Goal: Task Accomplishment & Management: Manage account settings

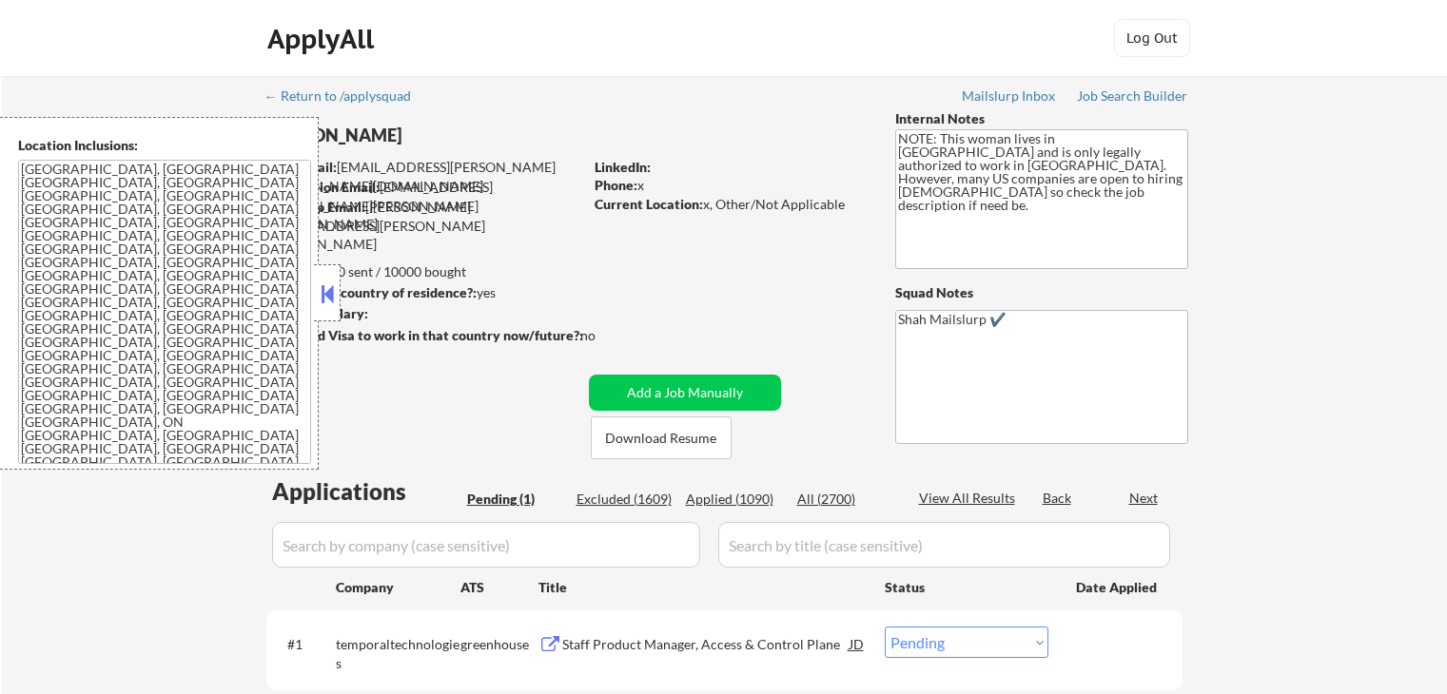
select select ""pending""
click at [324, 277] on div at bounding box center [327, 292] width 27 height 57
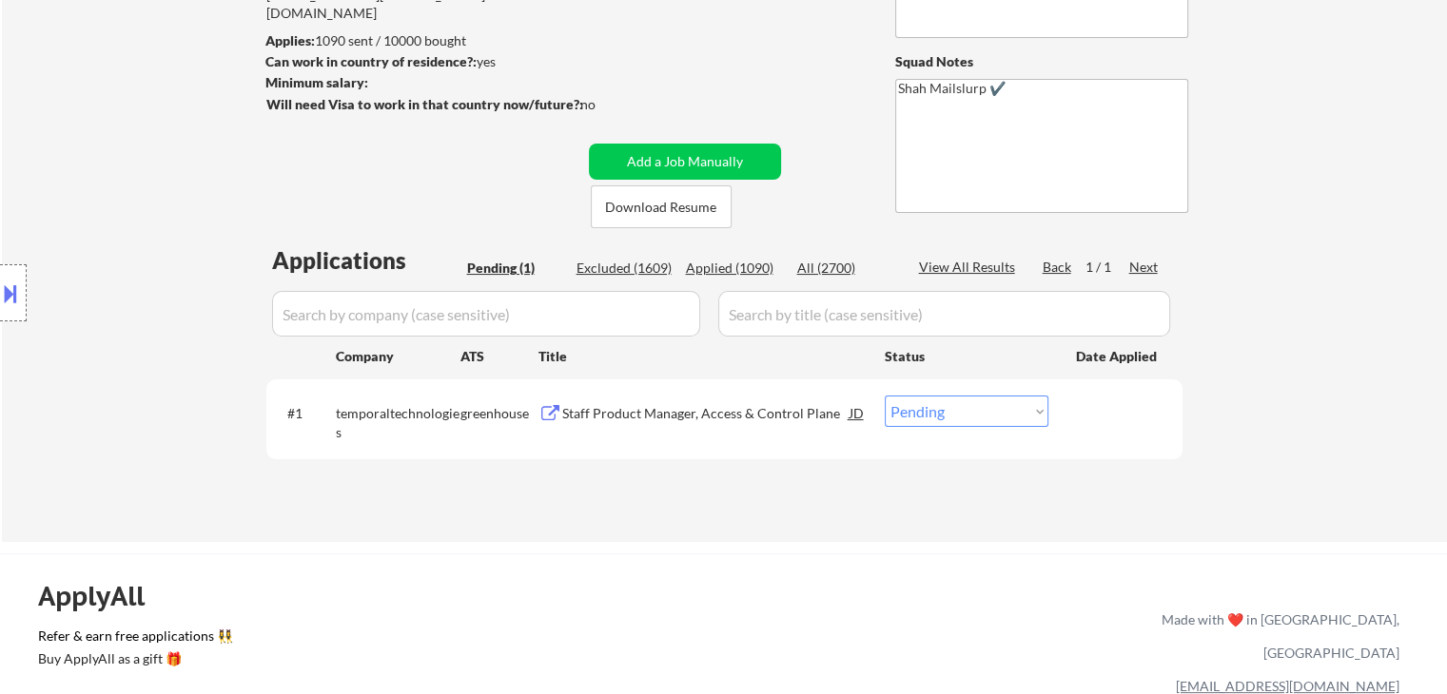
scroll to position [285, 0]
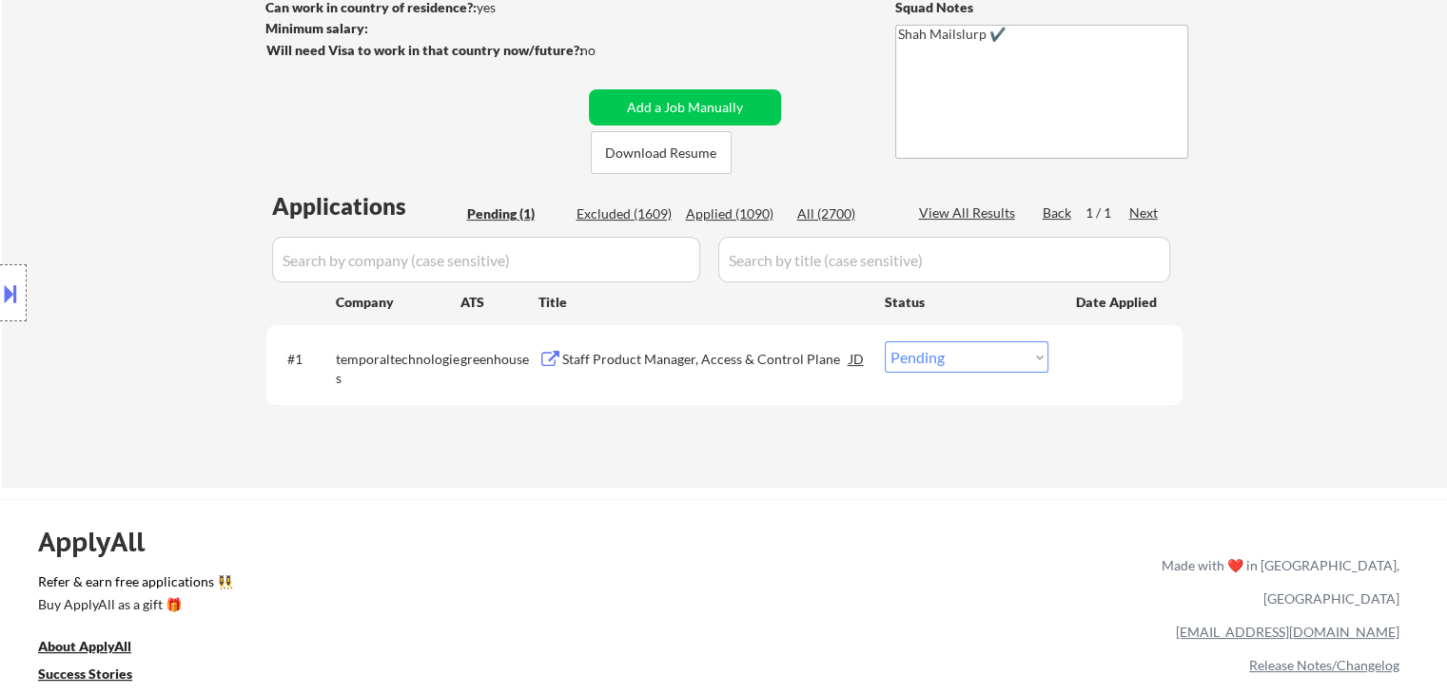
click at [729, 218] on div "Applied (1090)" at bounding box center [733, 213] width 95 height 19
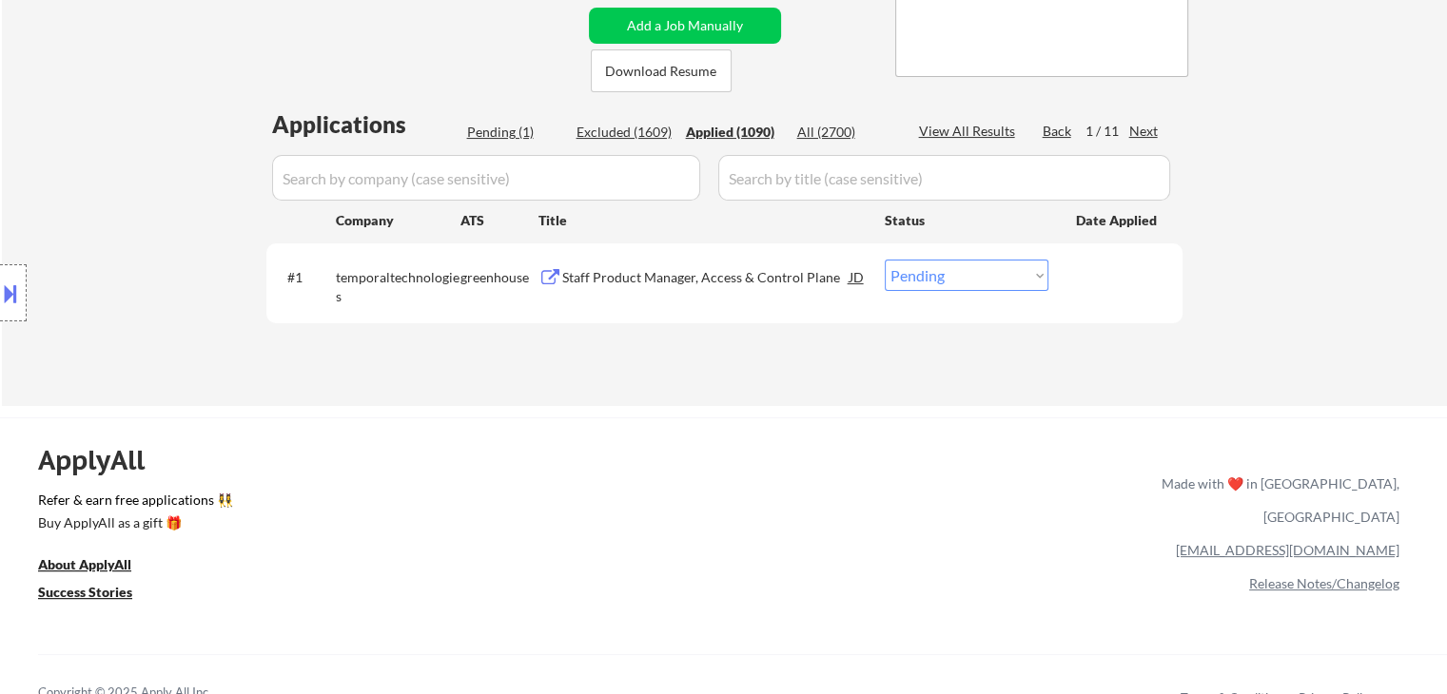
scroll to position [380, 0]
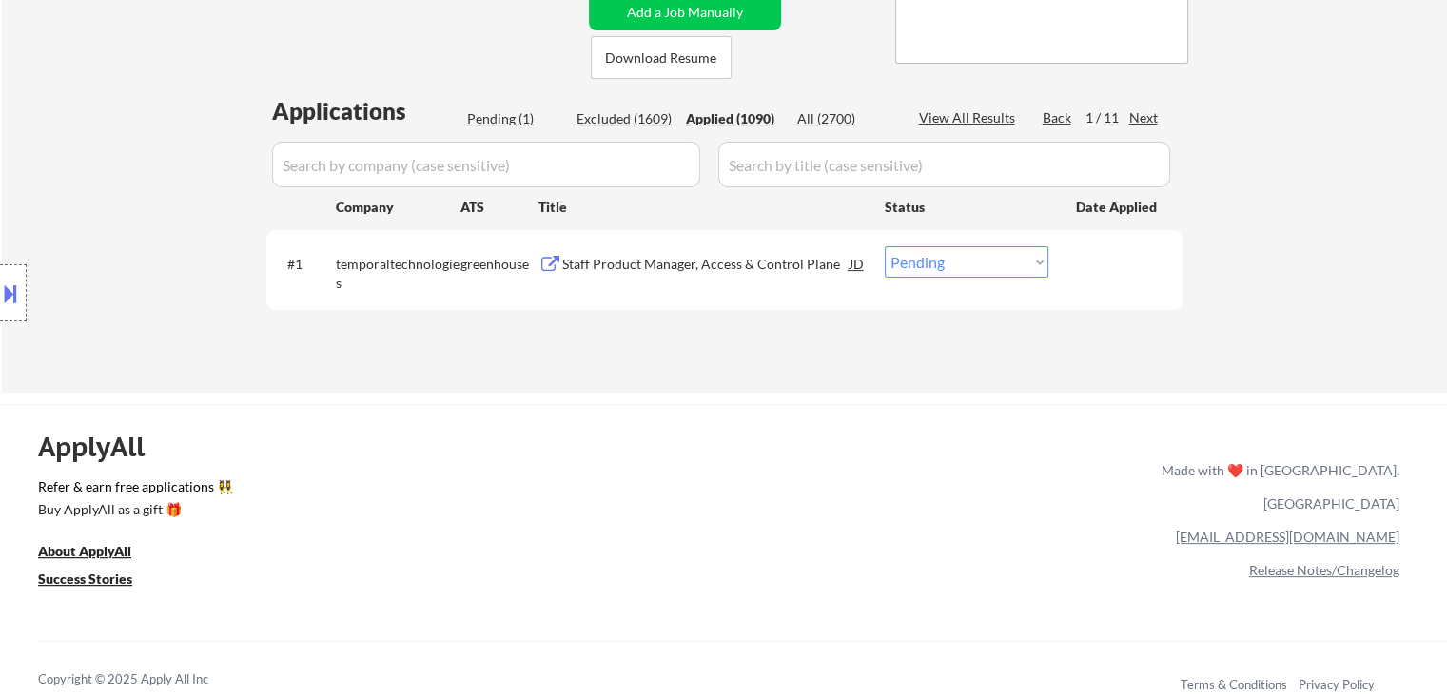
select select ""applied""
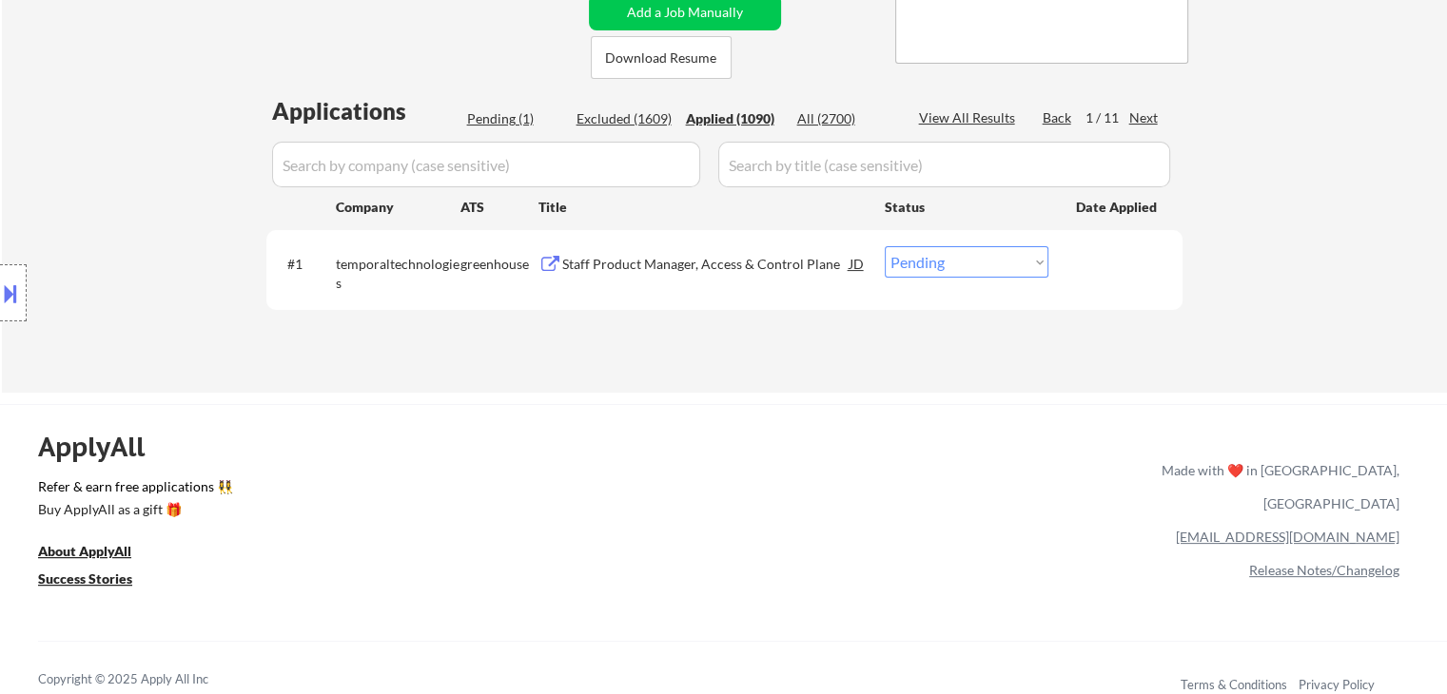
select select ""applied""
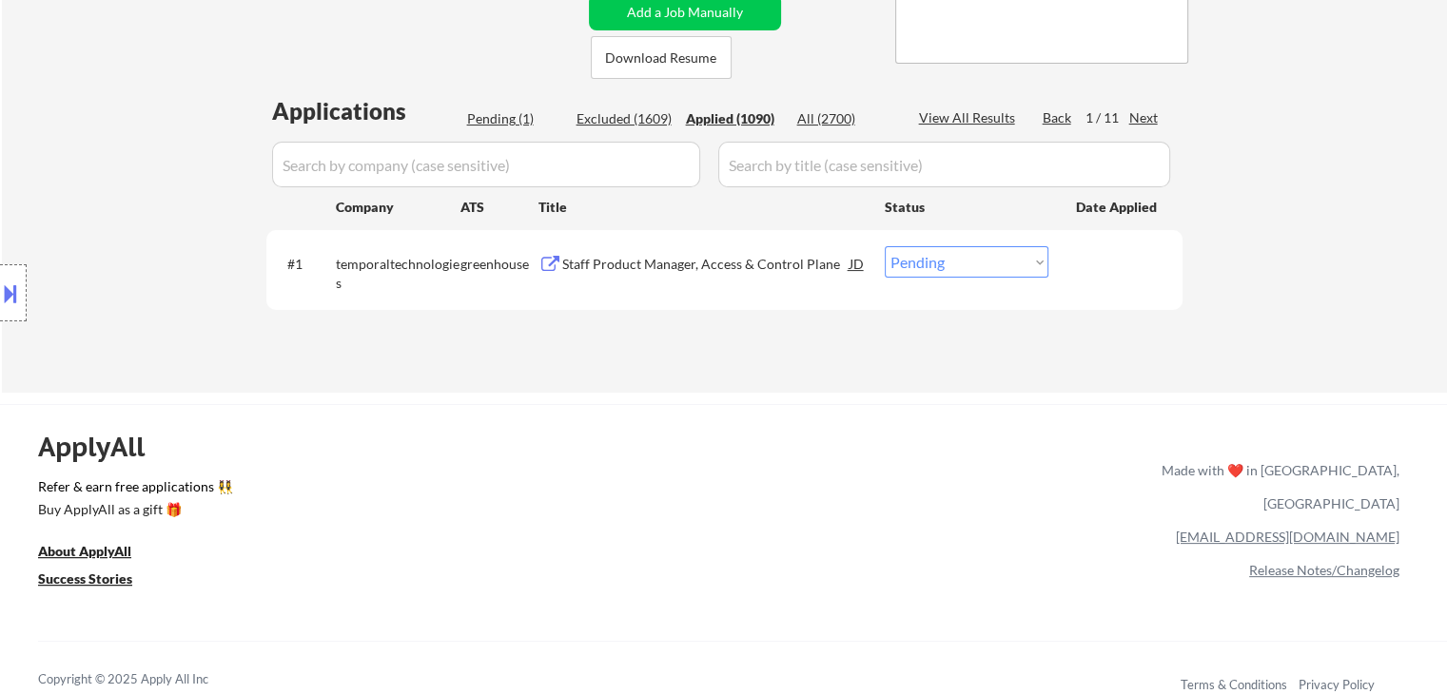
select select ""applied""
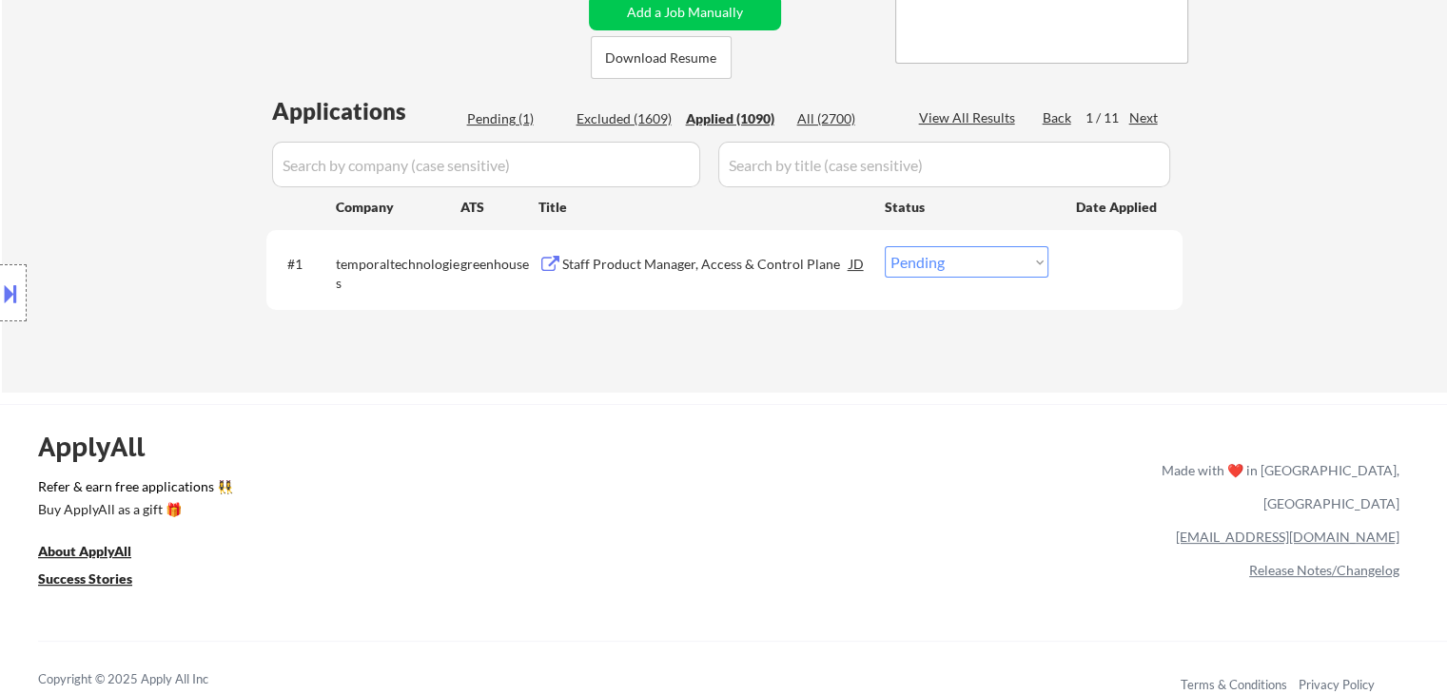
select select ""applied""
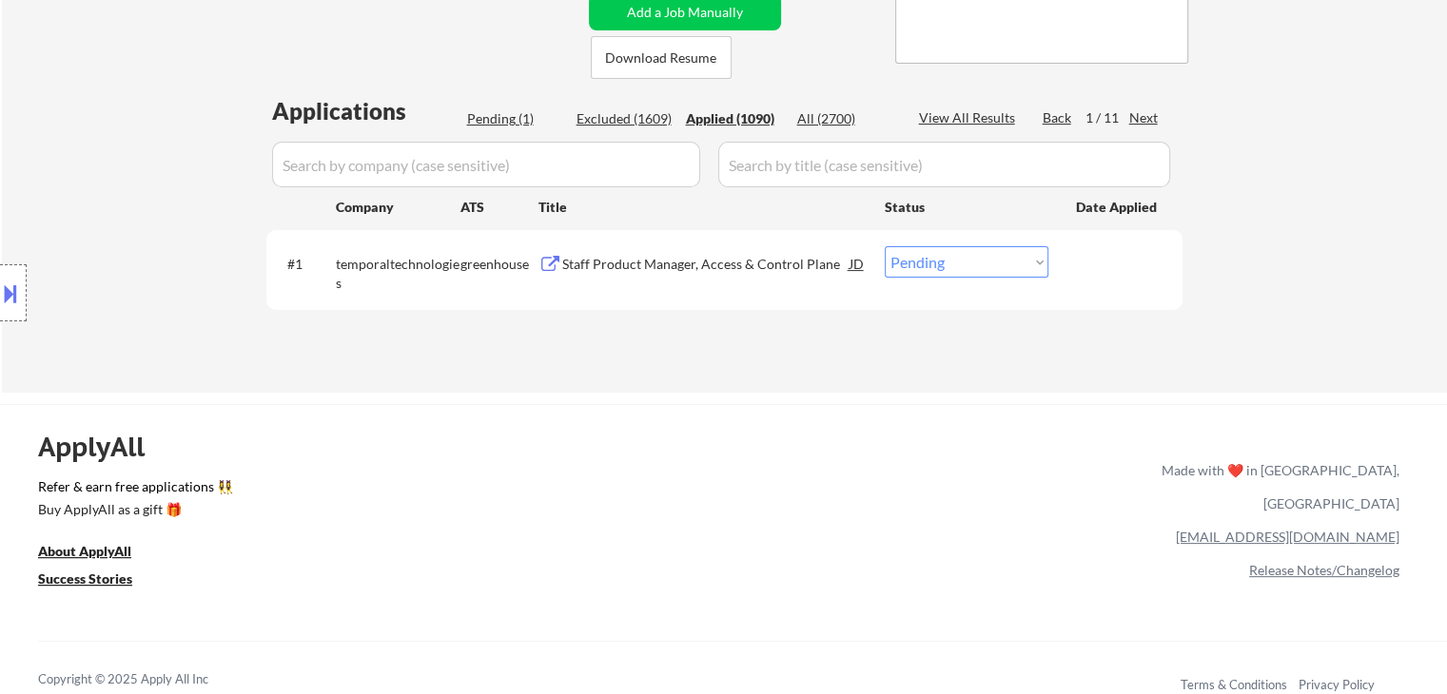
select select ""applied""
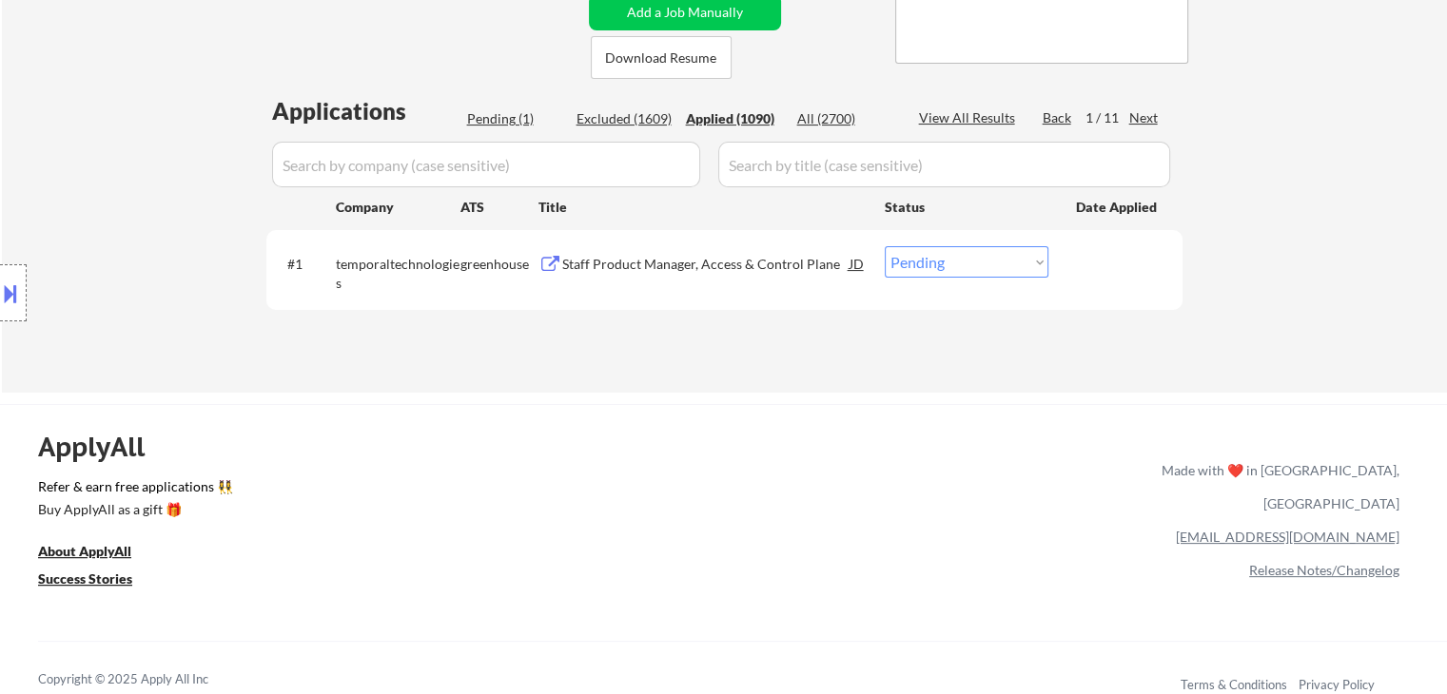
select select ""applied""
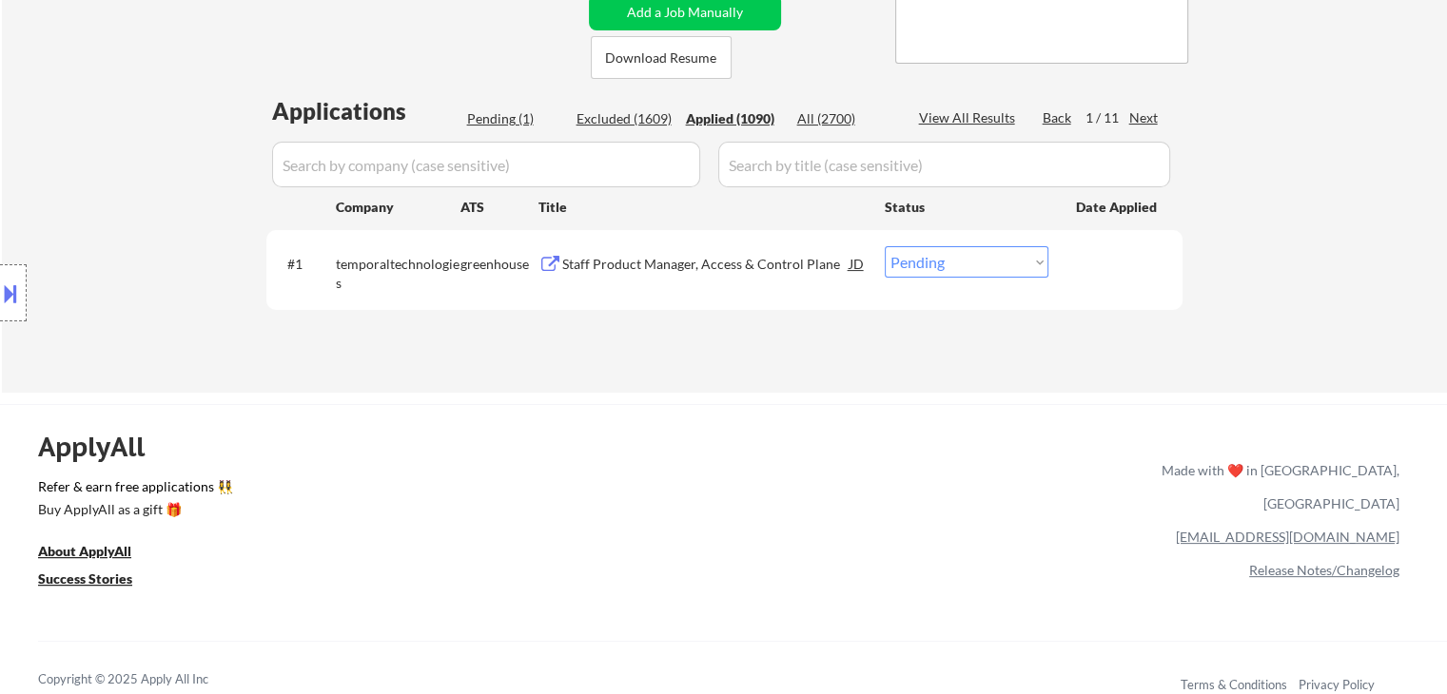
select select ""applied""
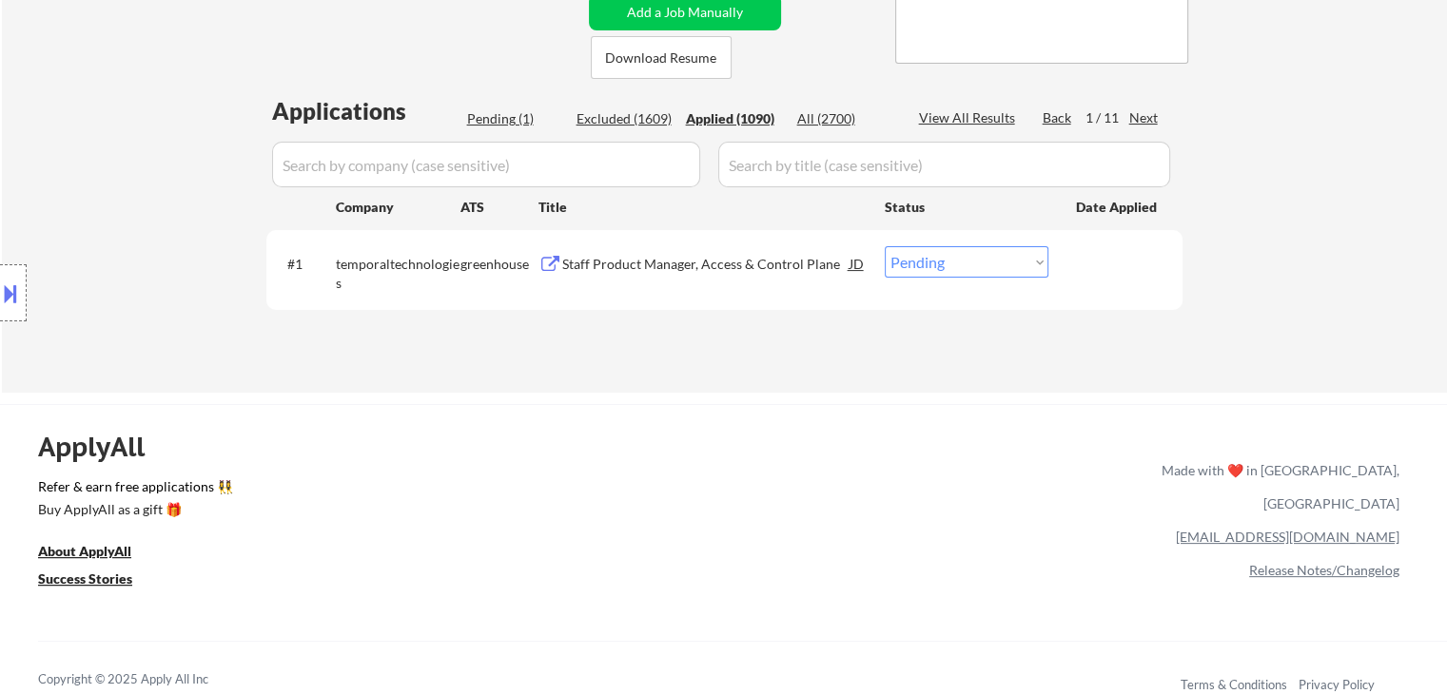
select select ""applied""
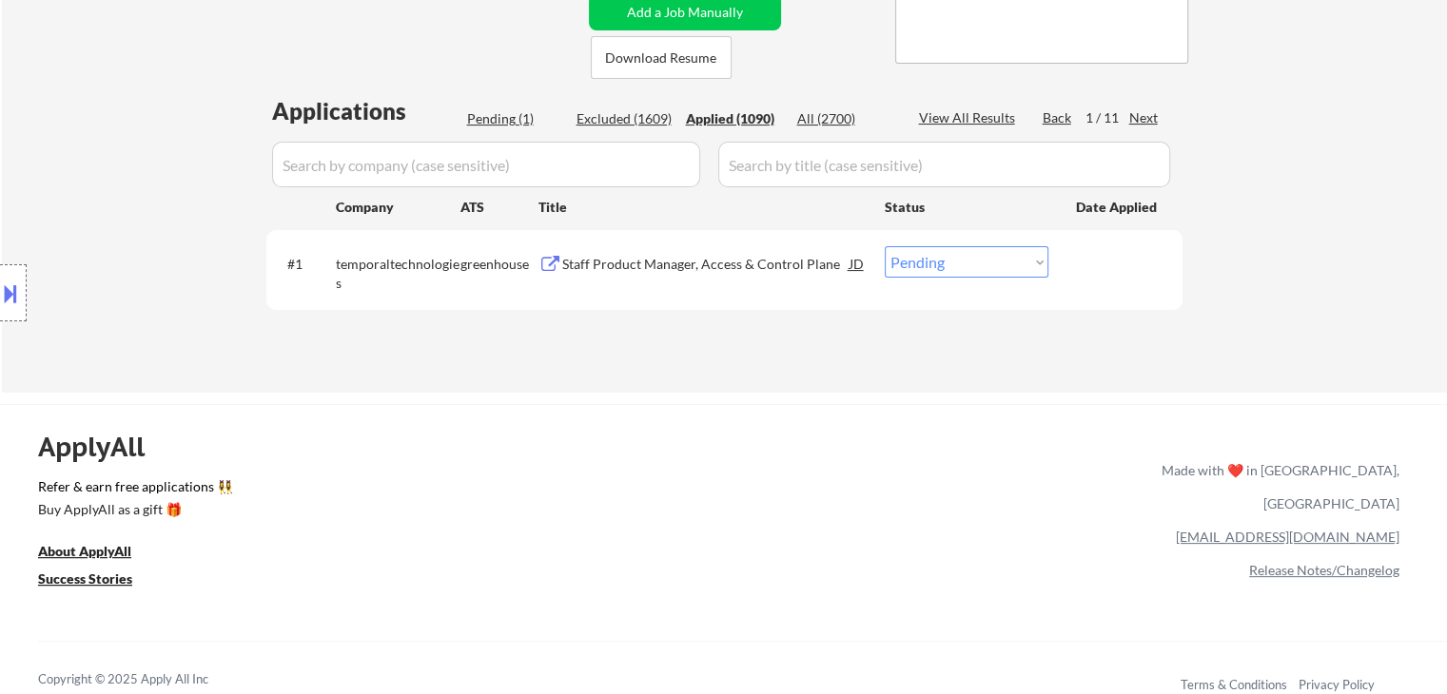
select select ""applied""
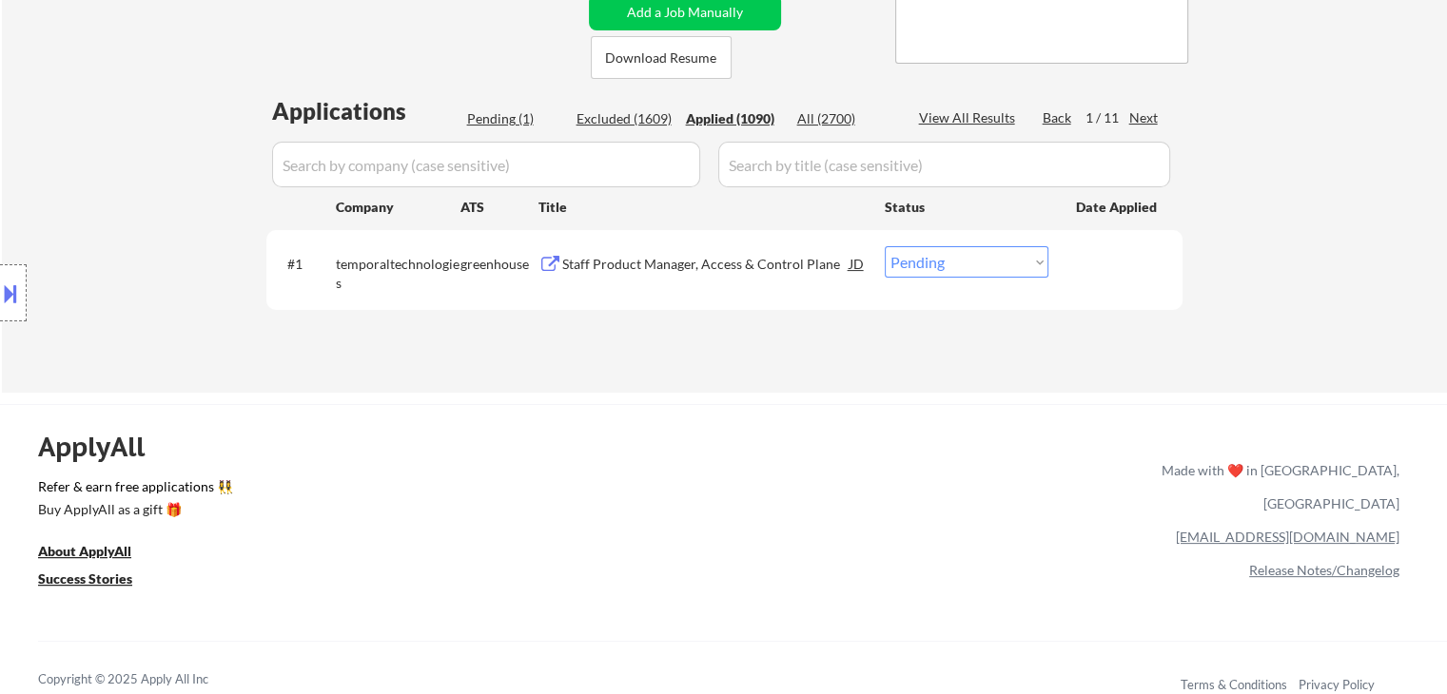
select select ""applied""
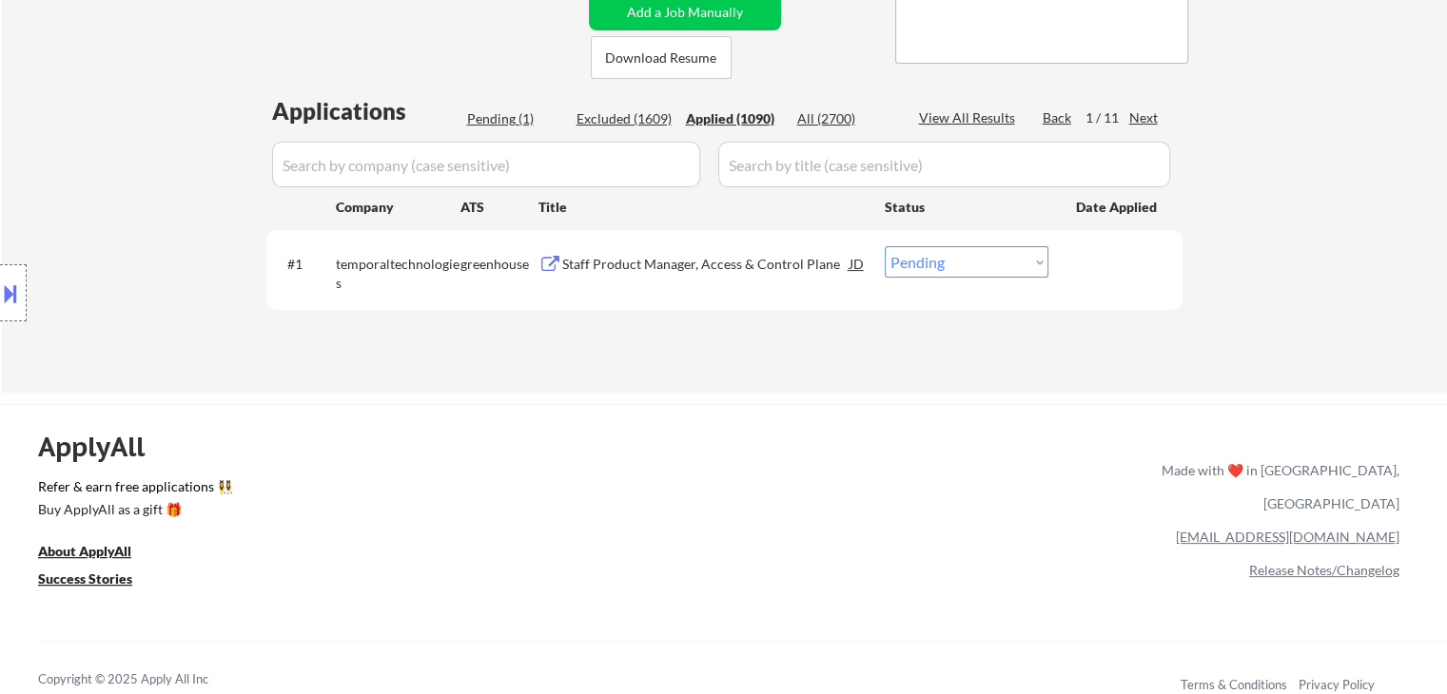
select select ""applied""
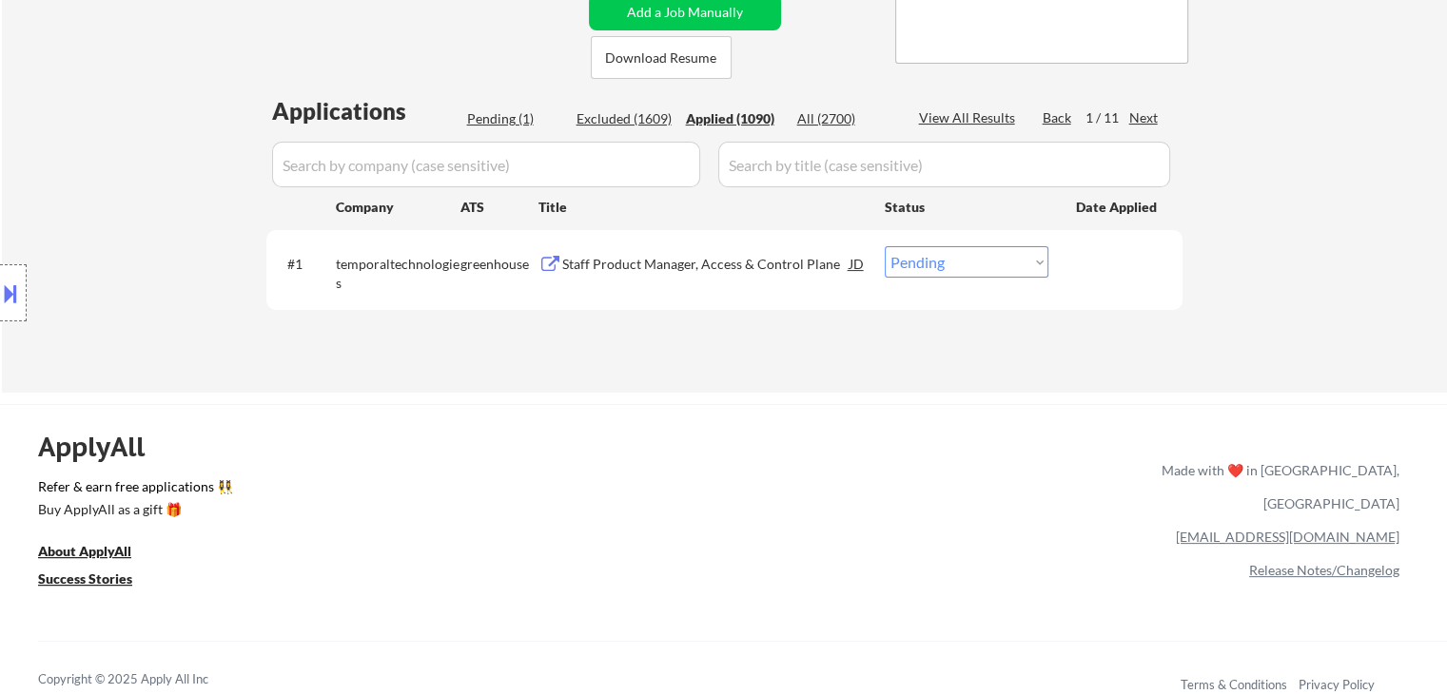
select select ""applied""
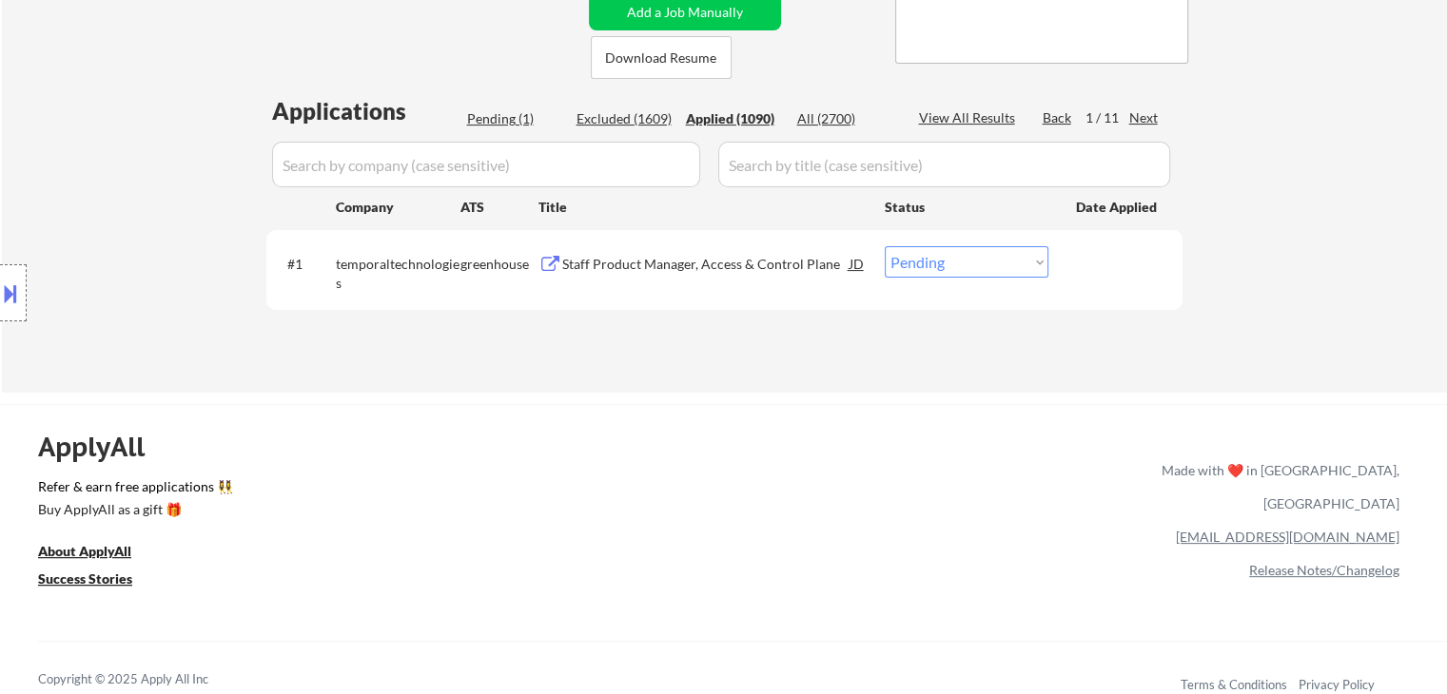
select select ""applied""
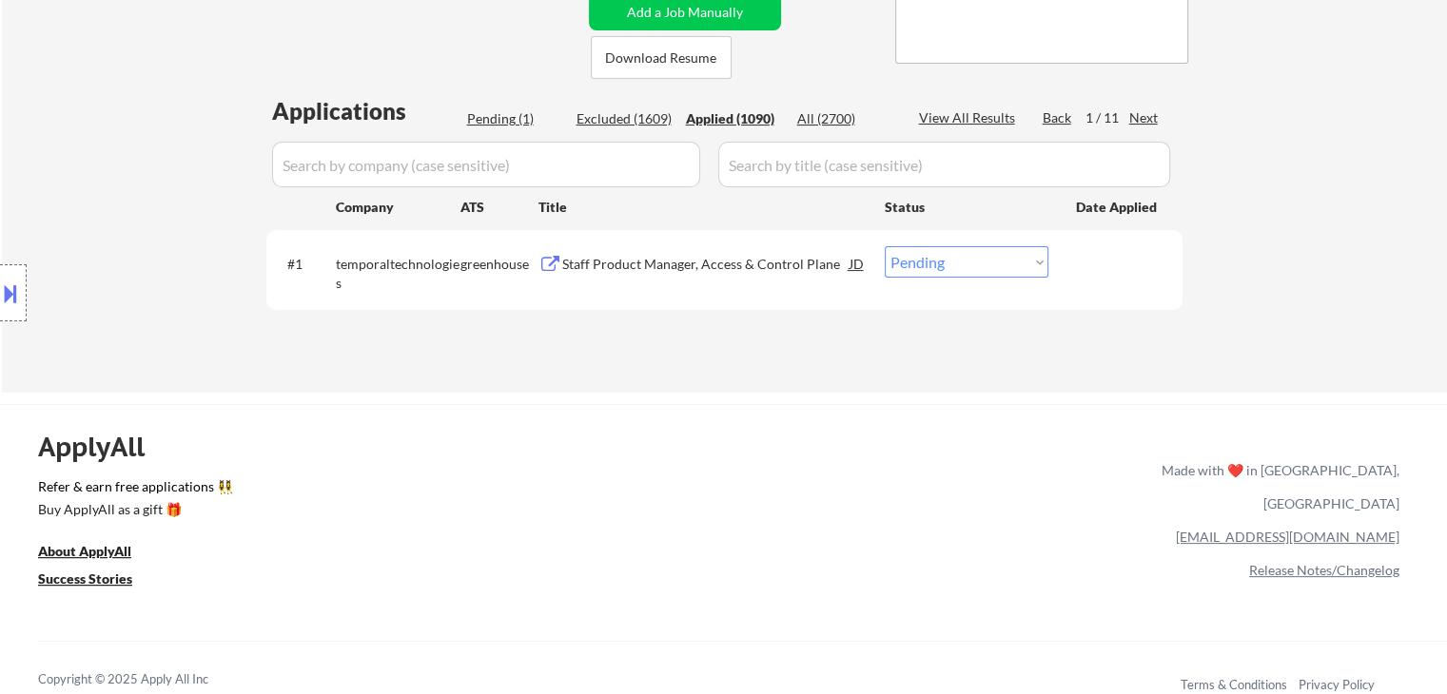
select select ""applied""
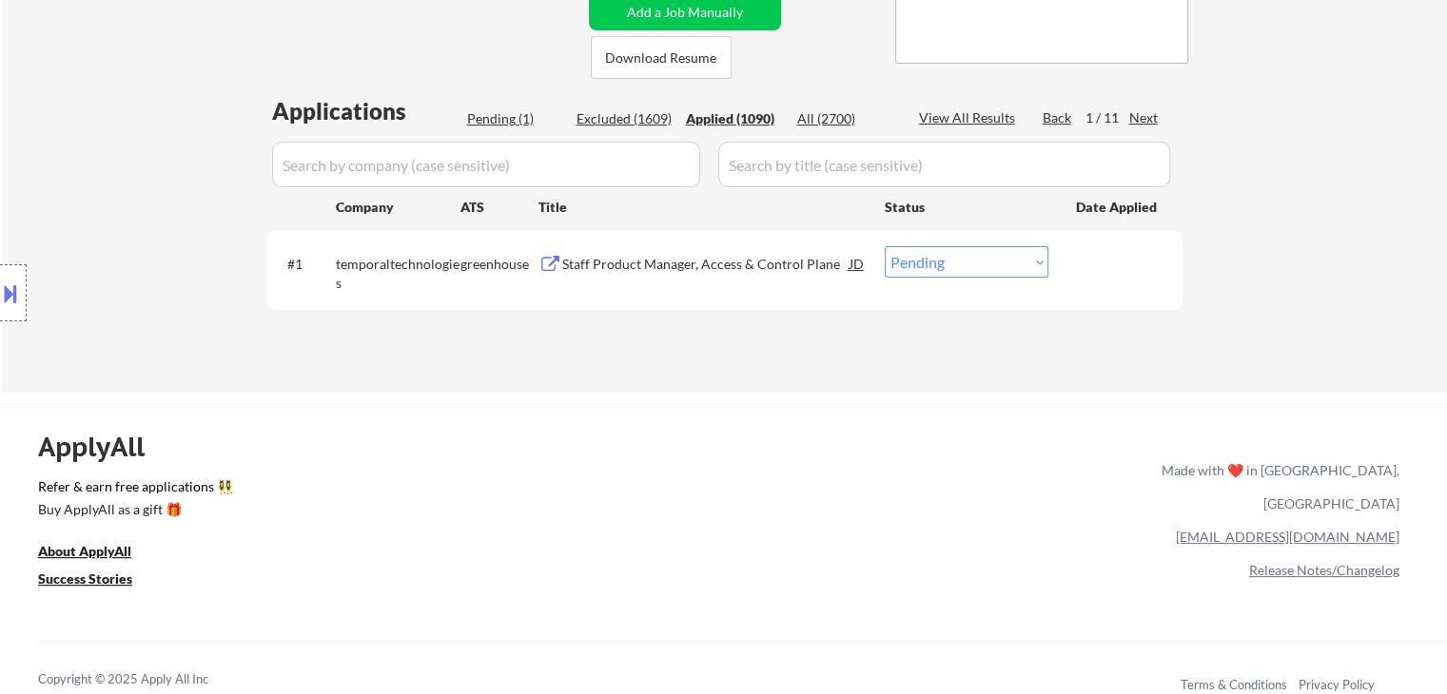
select select ""applied""
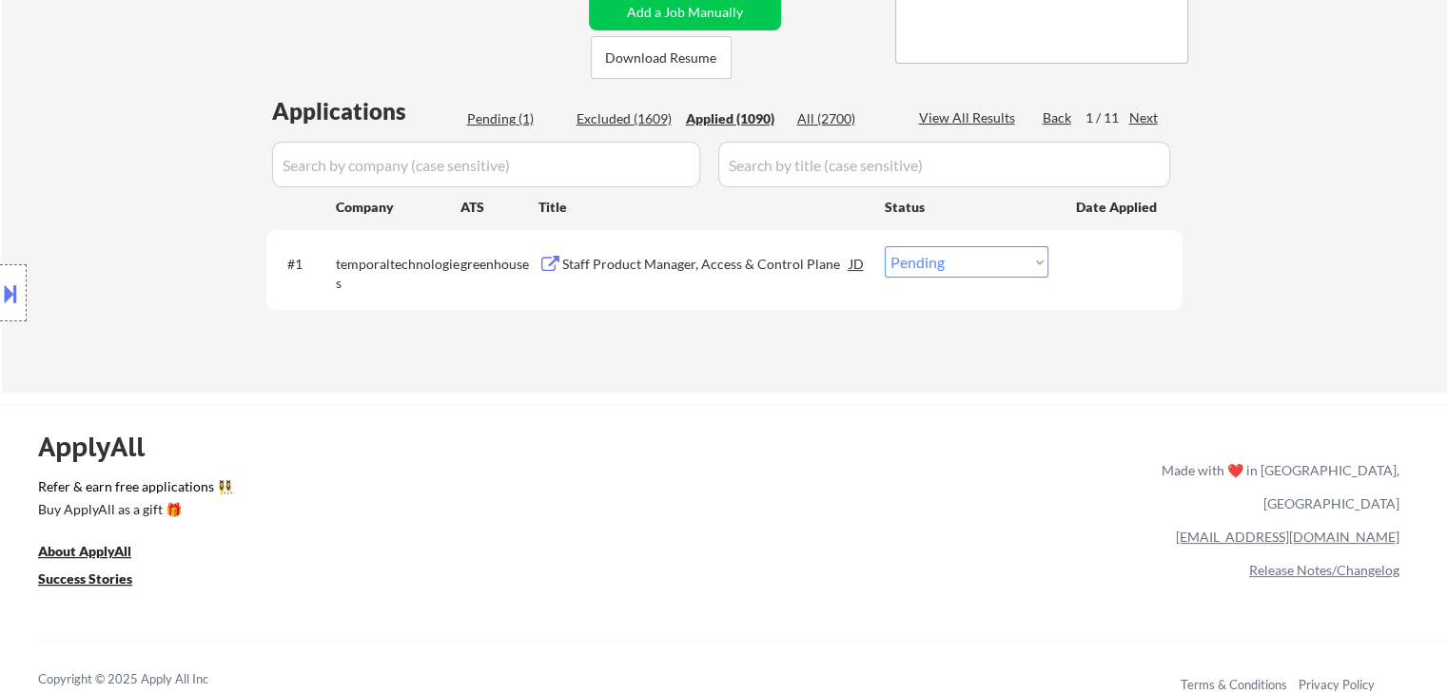
select select ""applied""
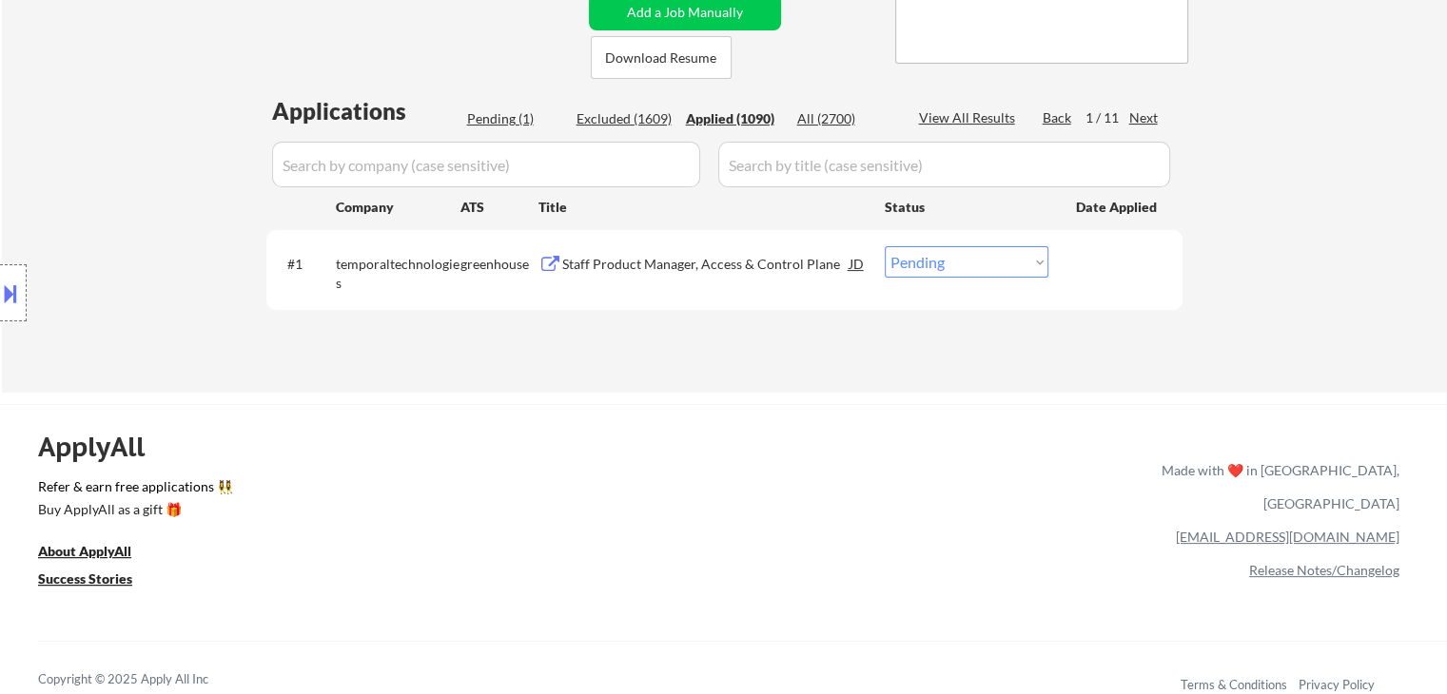
select select ""applied""
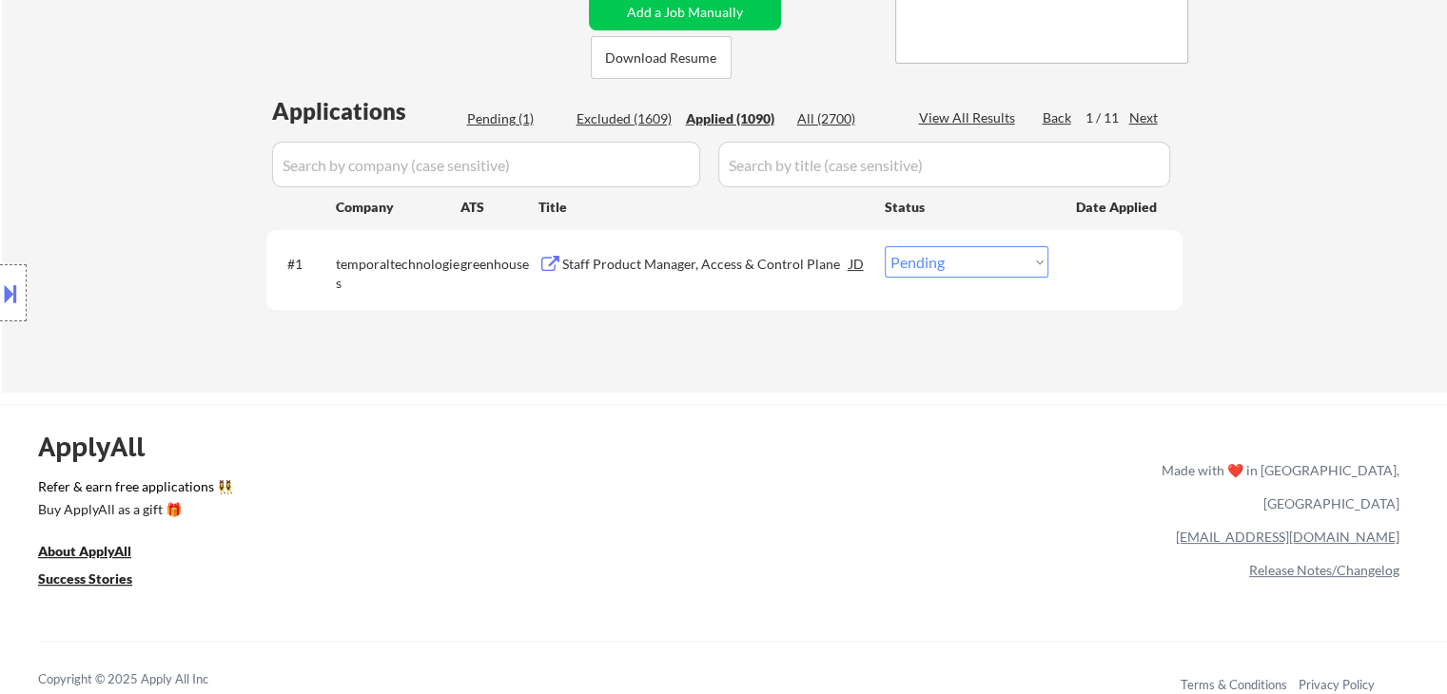
select select ""applied""
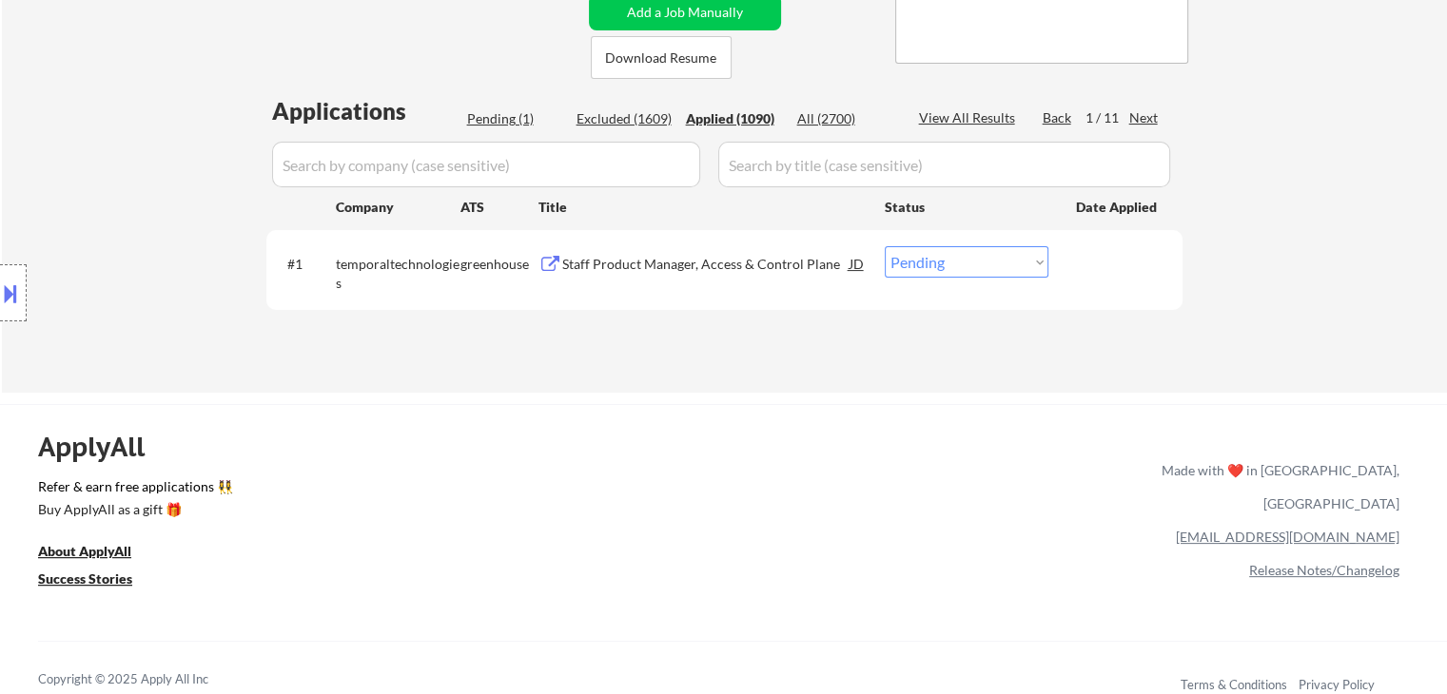
select select ""applied""
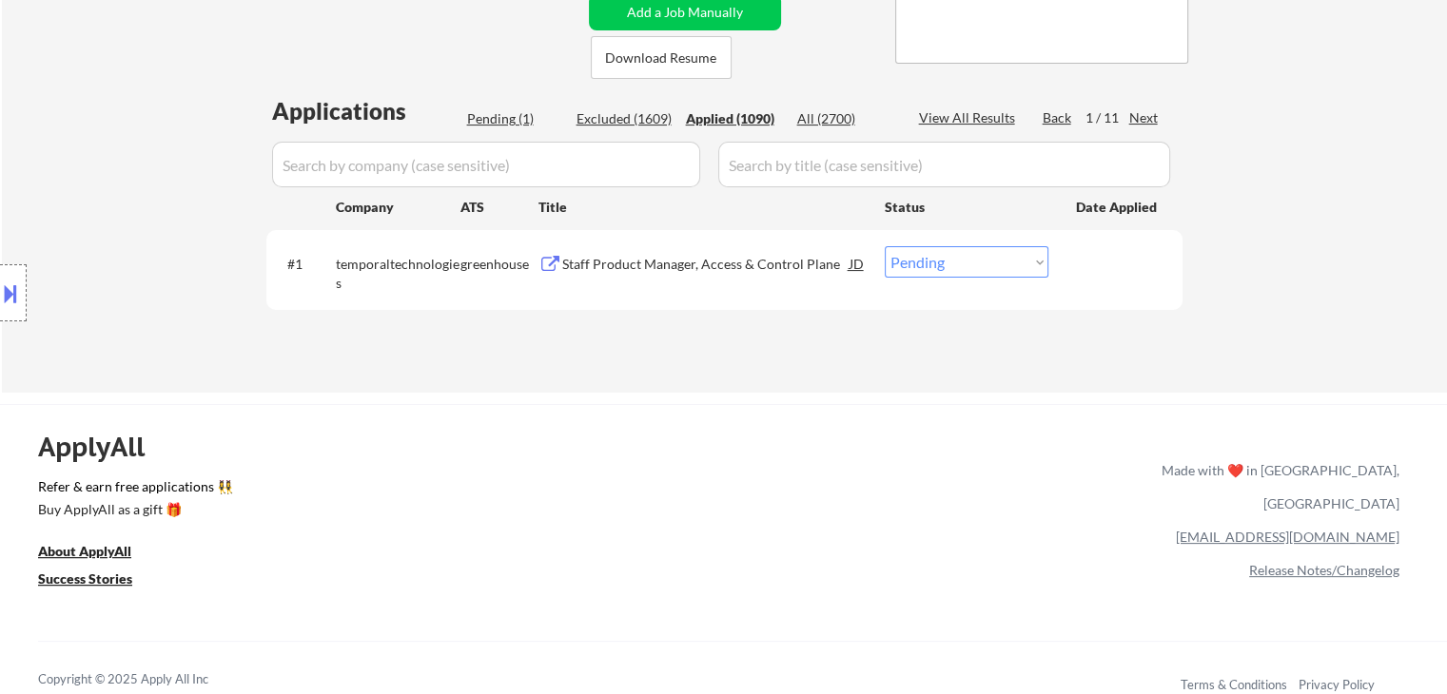
select select ""applied""
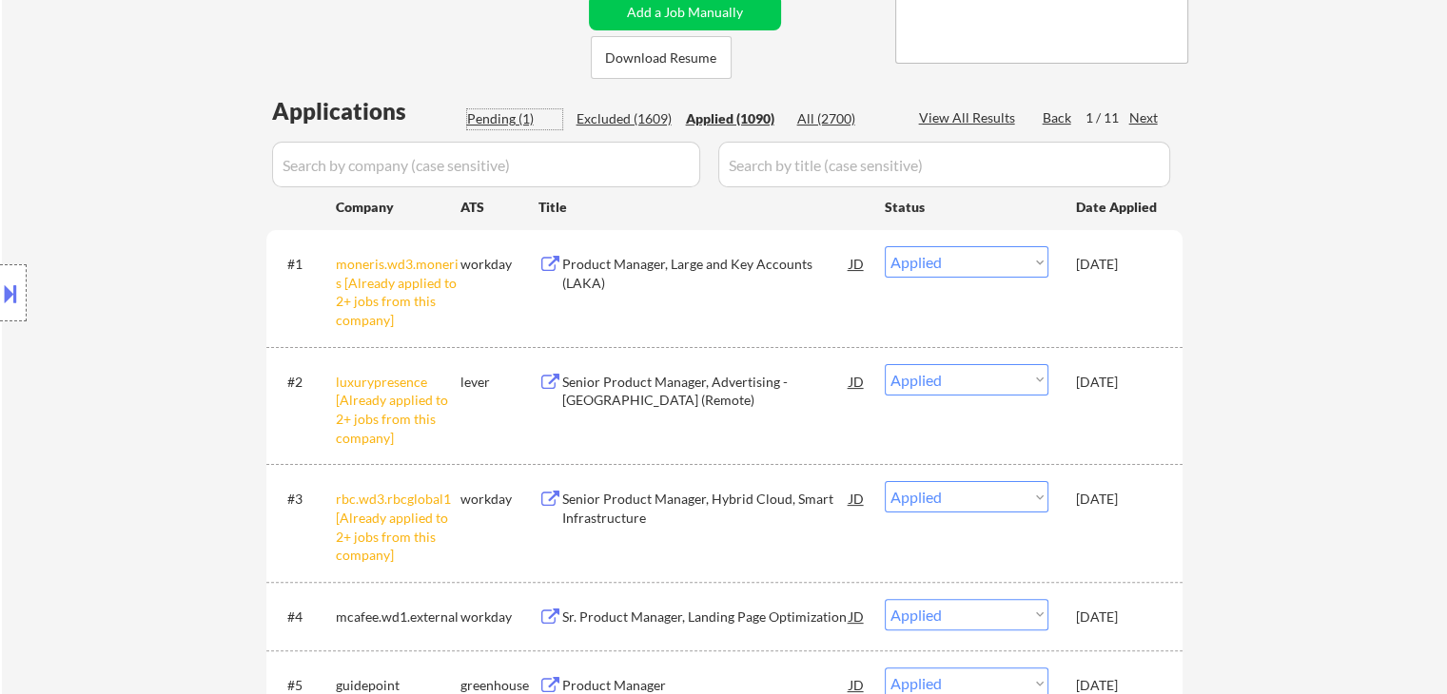
click at [487, 124] on div "Pending (1)" at bounding box center [514, 118] width 95 height 19
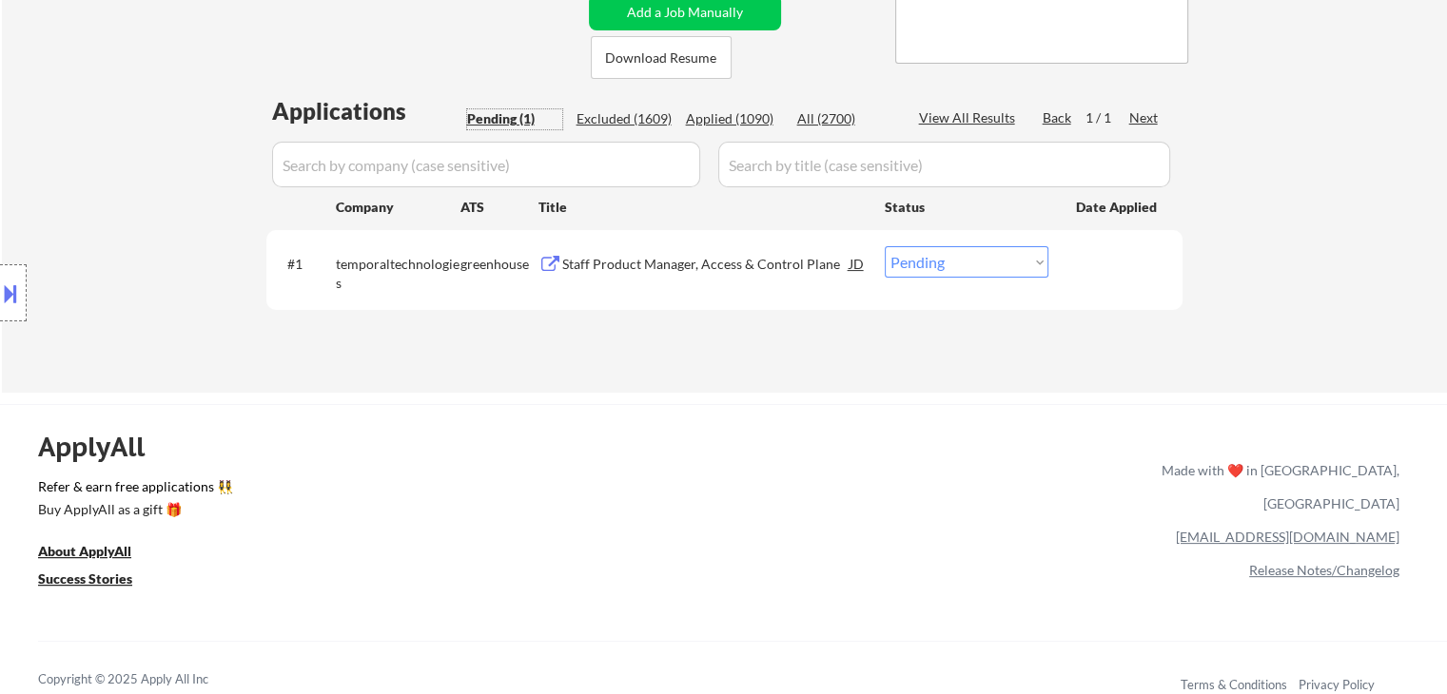
click at [901, 452] on div "ApplyAll Refer & earn free applications 👯‍♀️ Buy ApplyAll as a gift 🎁 About App…" at bounding box center [723, 568] width 1447 height 301
click at [677, 271] on div "Staff Product Manager, Access & Control Plane" at bounding box center [705, 264] width 287 height 19
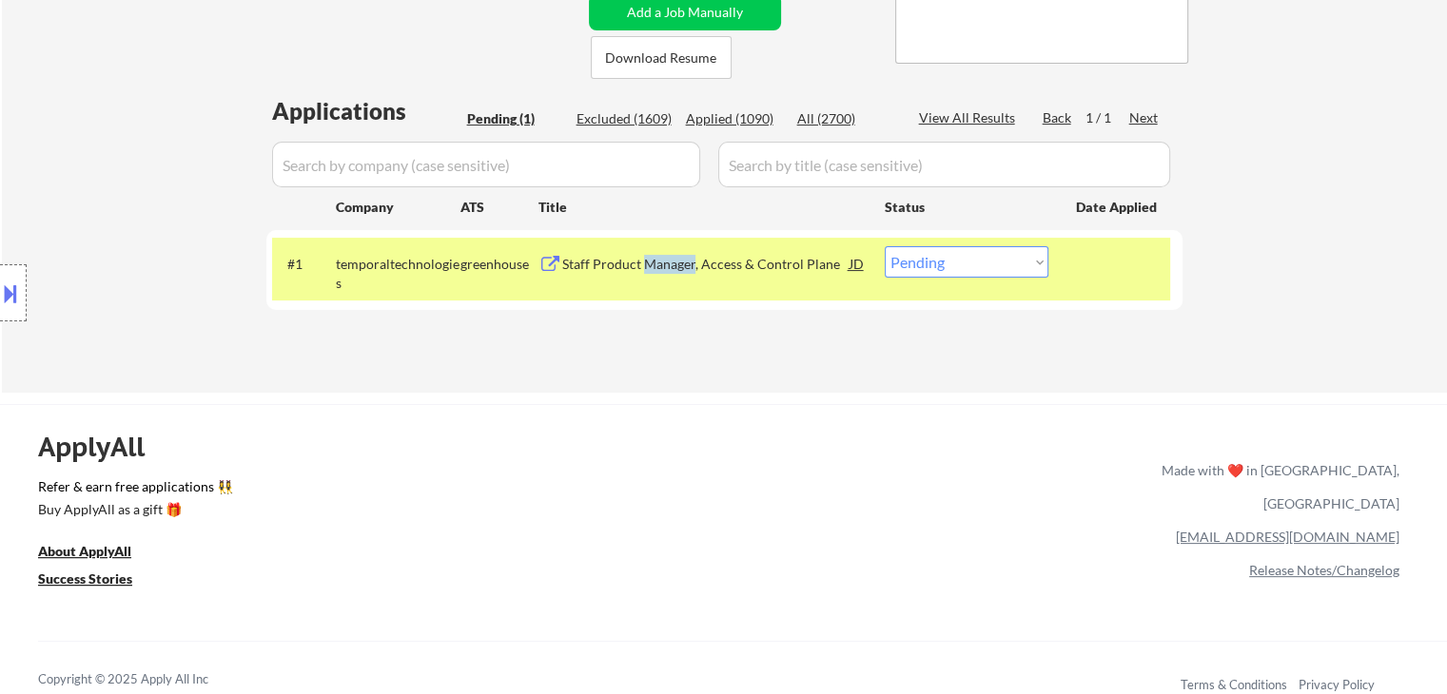
click at [677, 271] on div "Staff Product Manager, Access & Control Plane" at bounding box center [705, 264] width 287 height 19
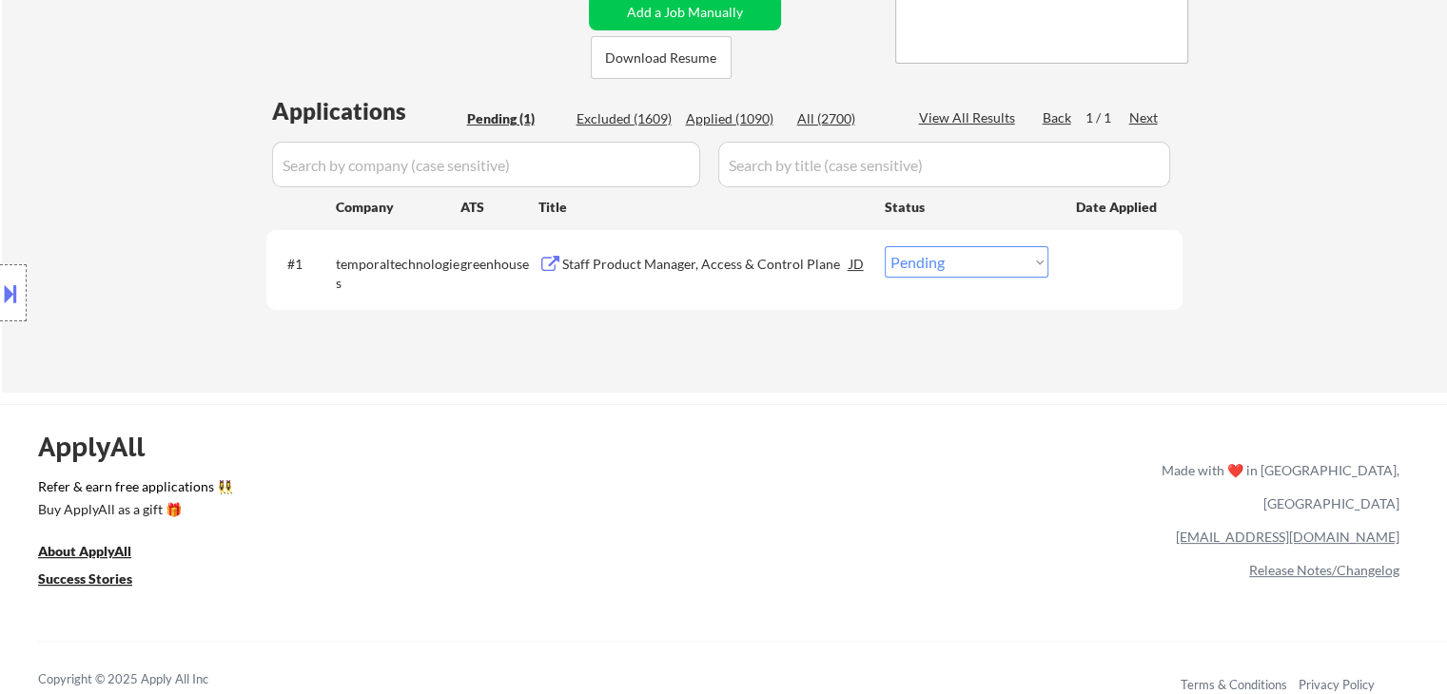
click at [678, 381] on div "← Return to /applysquad Mailslurp Inbox Job Search Builder [PERSON_NAME] User E…" at bounding box center [724, 44] width 1445 height 697
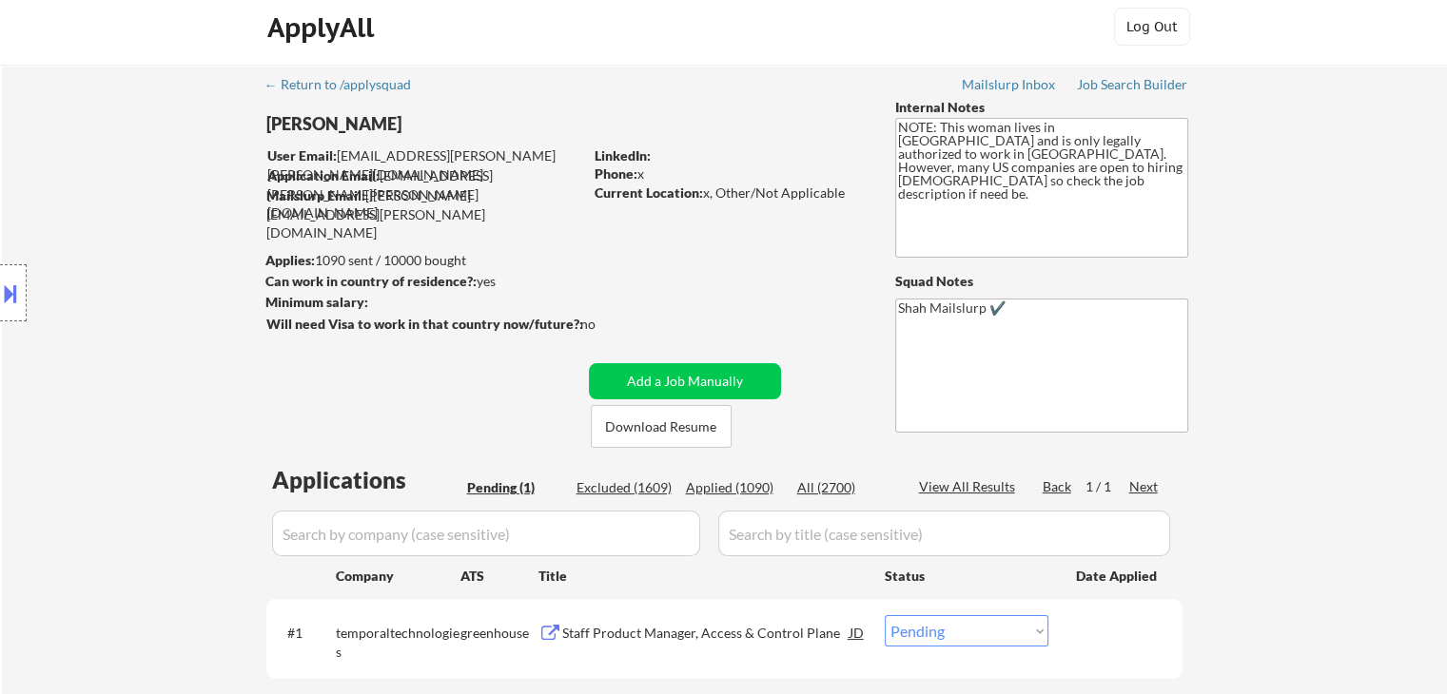
scroll to position [0, 0]
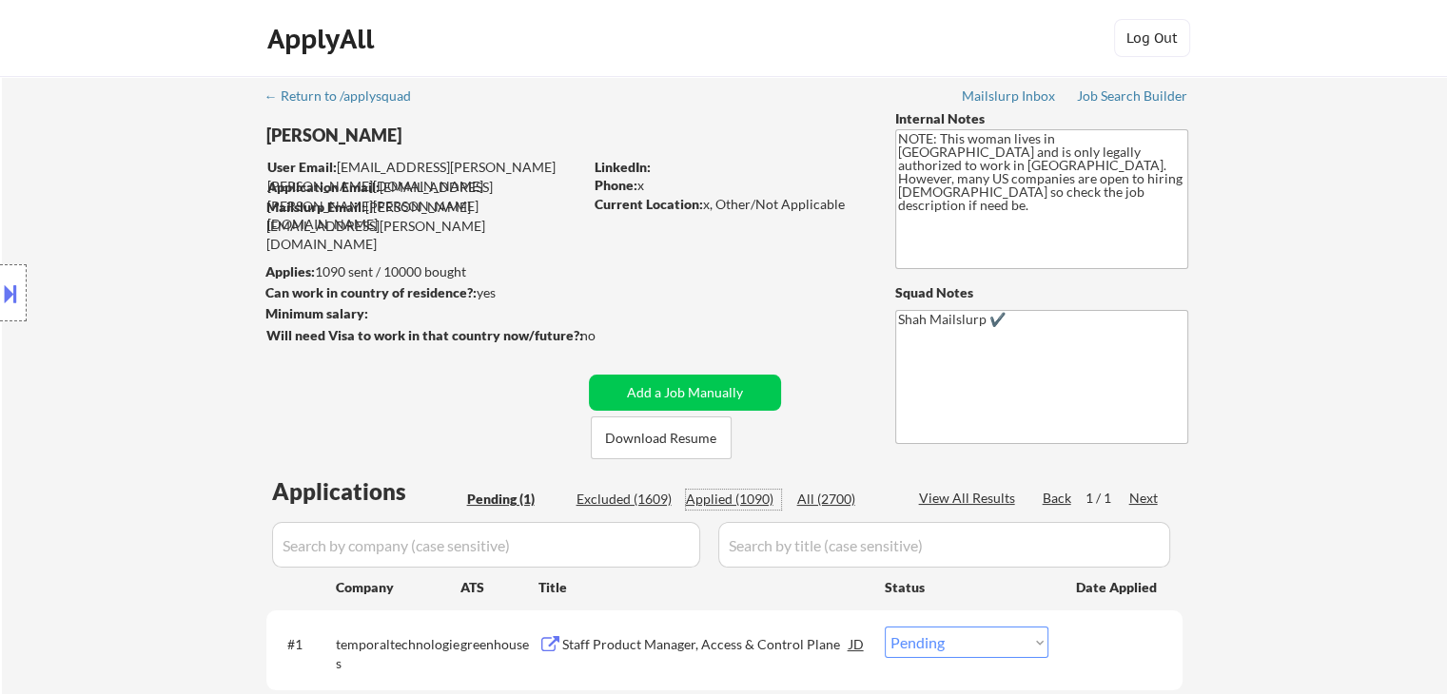
click at [716, 501] on div "Applied (1090)" at bounding box center [733, 499] width 95 height 19
click at [506, 498] on div "Pending (1)" at bounding box center [514, 499] width 95 height 19
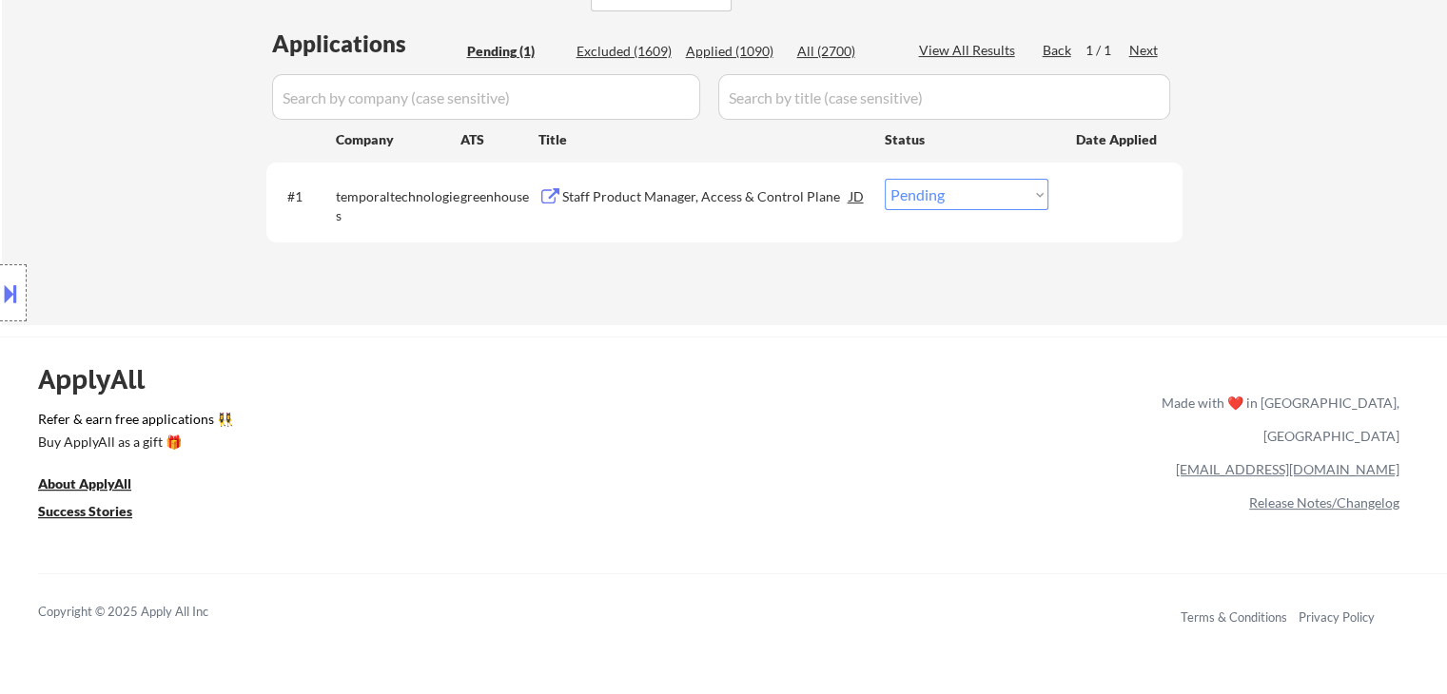
scroll to position [476, 0]
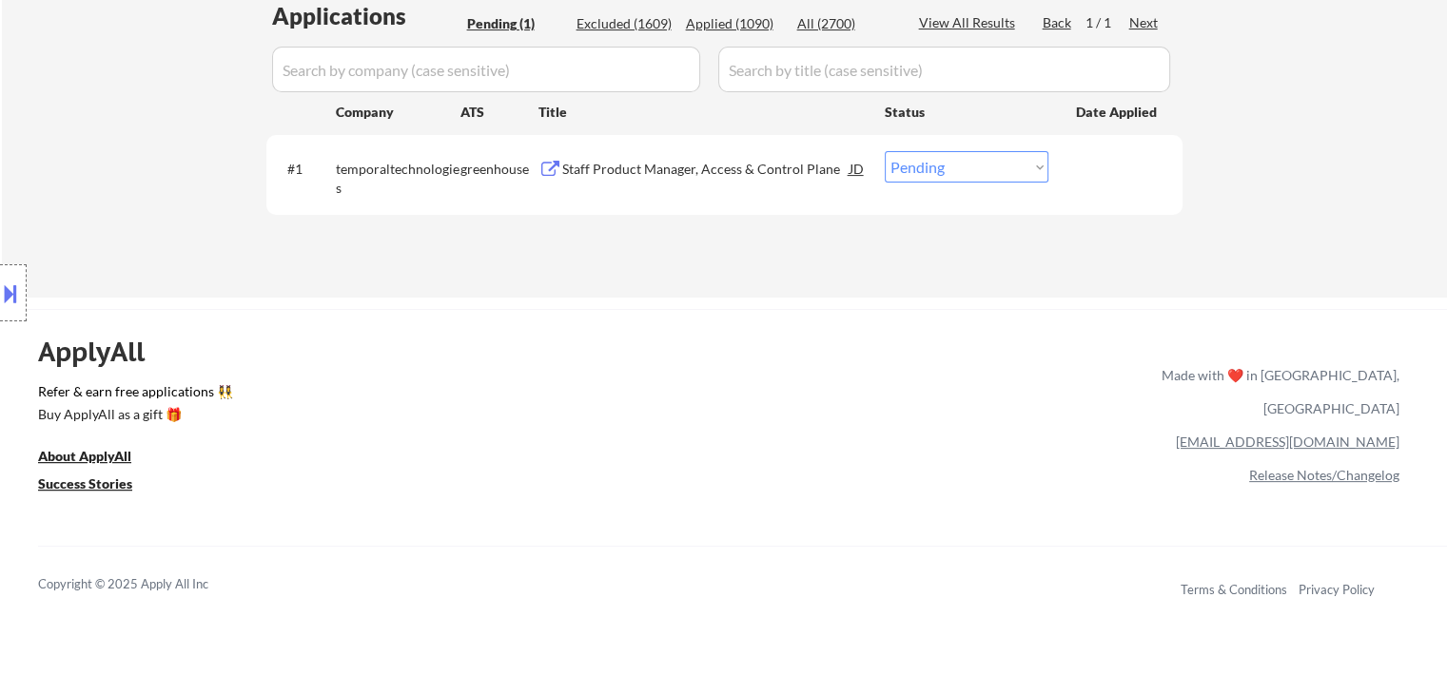
click at [963, 173] on select "Choose an option... Pending Applied Excluded (Questions) Excluded (Expired) Exc…" at bounding box center [966, 166] width 164 height 31
click at [884, 151] on select "Choose an option... Pending Applied Excluded (Questions) Excluded (Expired) Exc…" at bounding box center [966, 166] width 164 height 31
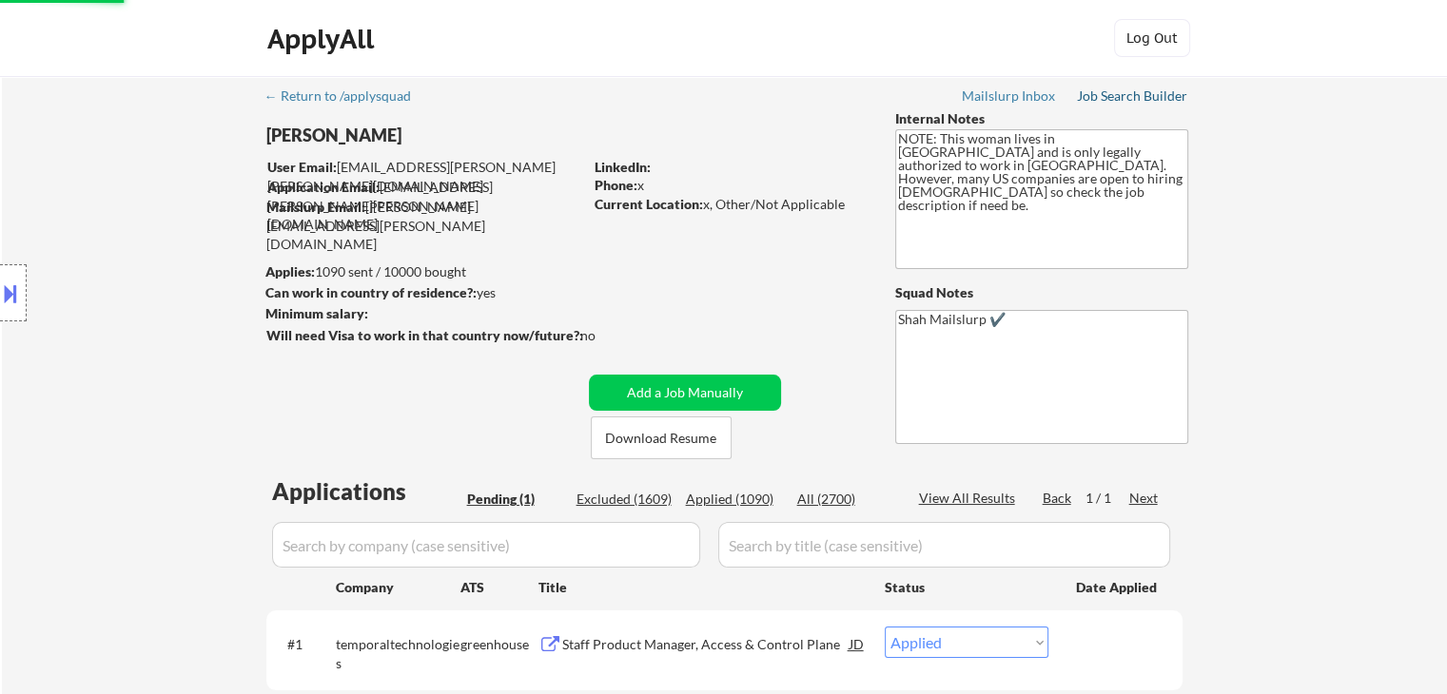
click at [1126, 99] on div "Job Search Builder" at bounding box center [1132, 95] width 111 height 13
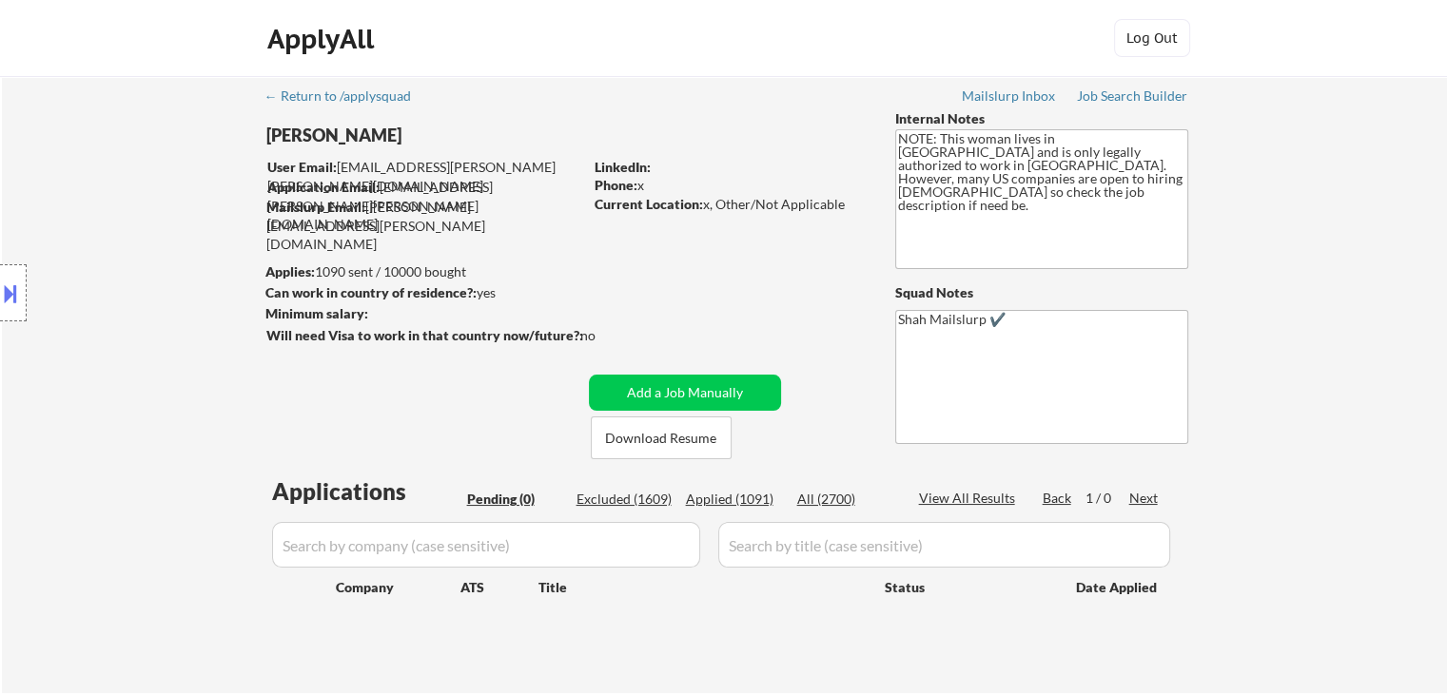
select select ""pending""
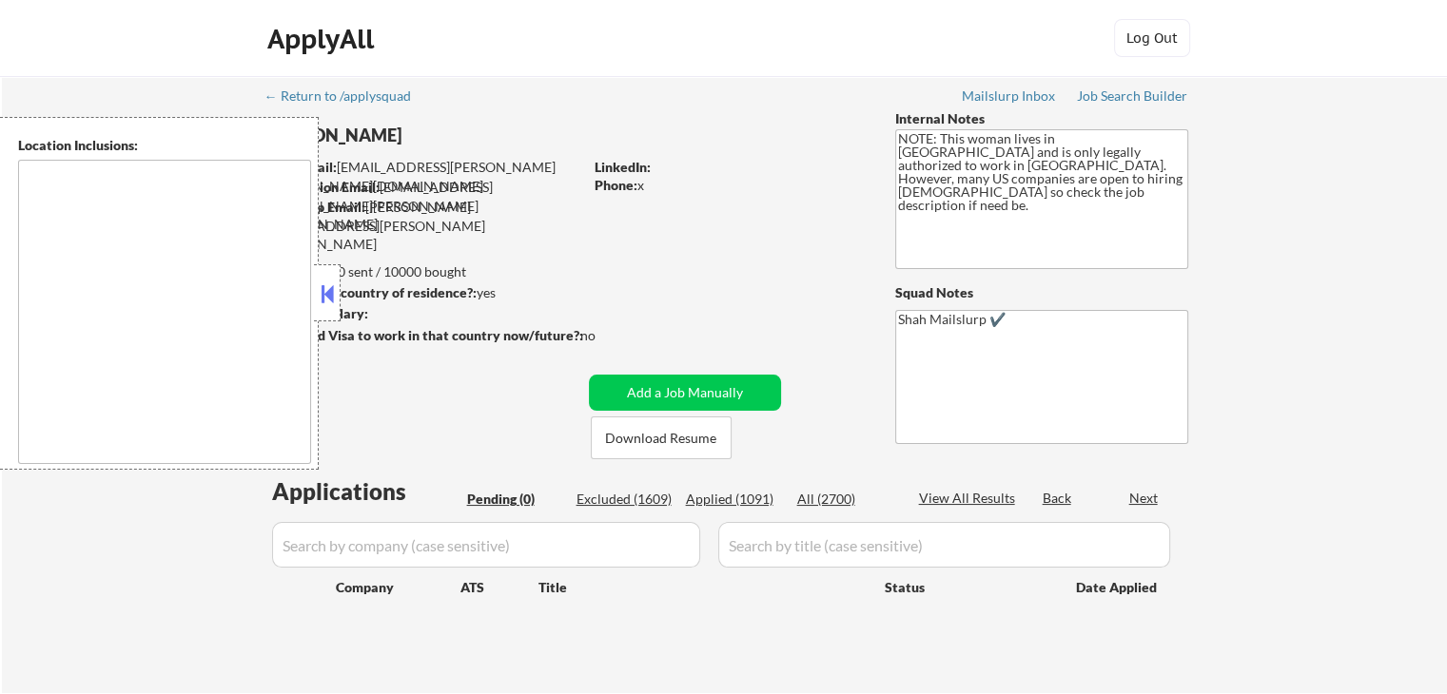
drag, startPoint x: 329, startPoint y: 298, endPoint x: 426, endPoint y: 275, distance: 99.7
click at [329, 298] on button at bounding box center [327, 294] width 21 height 29
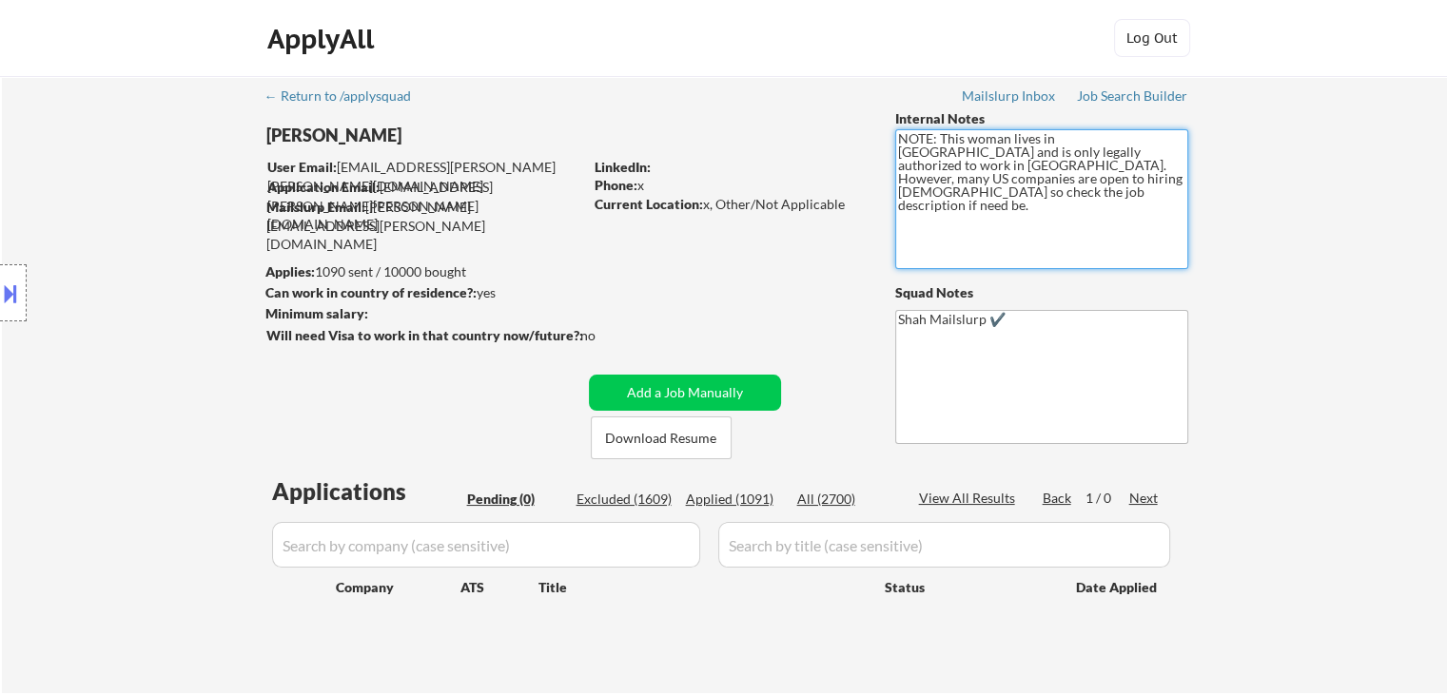
drag, startPoint x: 1134, startPoint y: 190, endPoint x: 903, endPoint y: 120, distance: 240.7
click at [903, 120] on div "Internal Notes NOTE: This woman lives in [GEOGRAPHIC_DATA] and is only legally …" at bounding box center [1041, 276] width 293 height 335
click at [1351, 305] on div "← Return to /applysquad Mailslurp Inbox Job Search Builder Joan Walters User Em…" at bounding box center [724, 384] width 1445 height 617
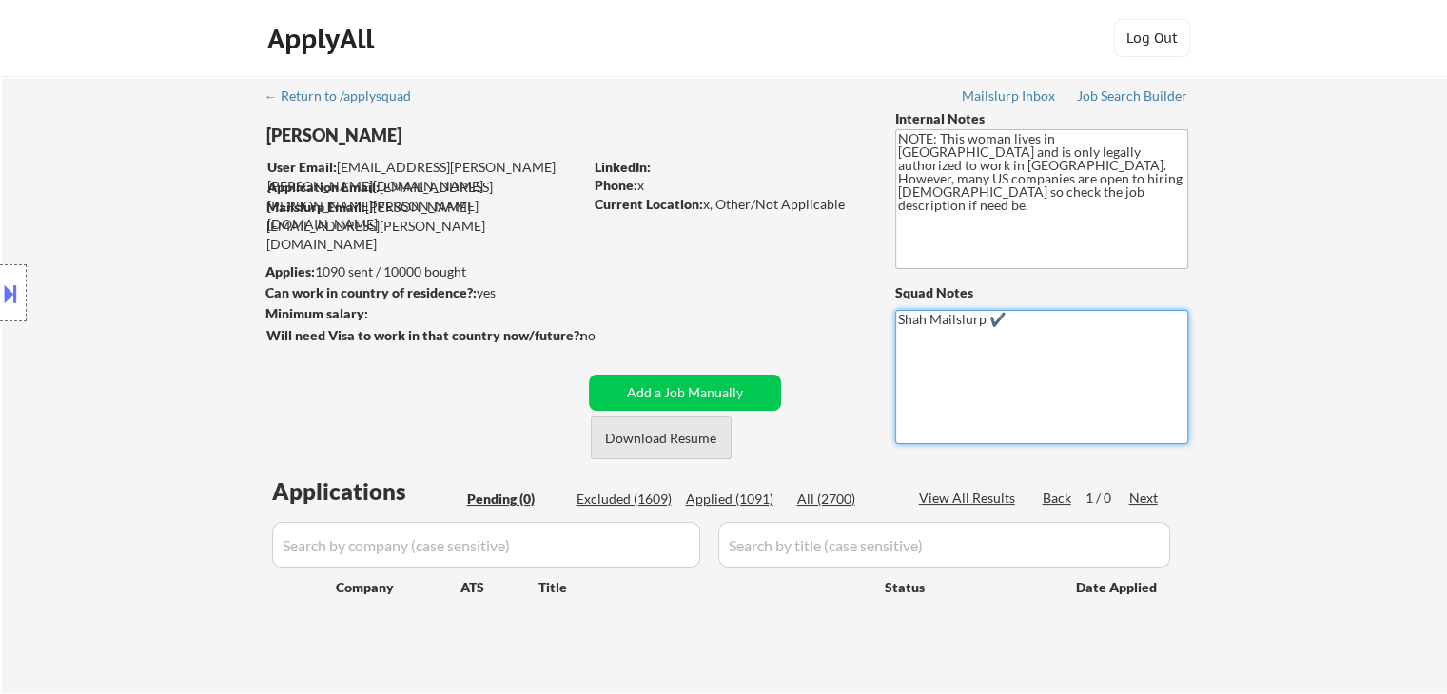
scroll to position [6, 0]
